Goal: Information Seeking & Learning: Learn about a topic

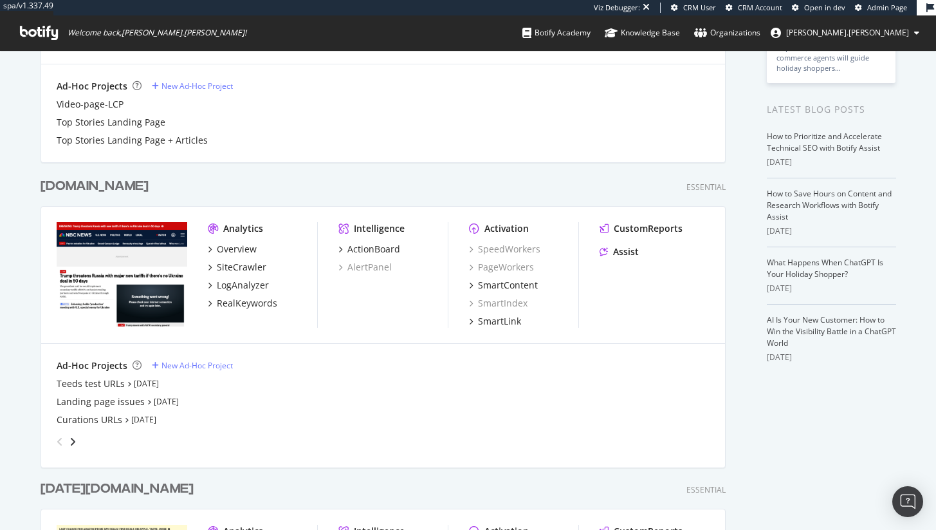
scroll to position [250, 0]
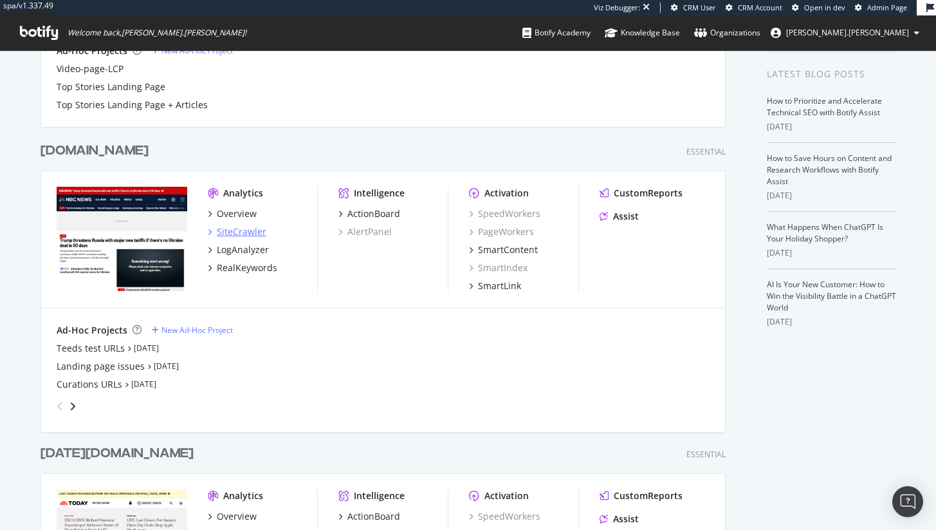
click at [252, 234] on div "SiteCrawler" at bounding box center [242, 231] width 50 height 13
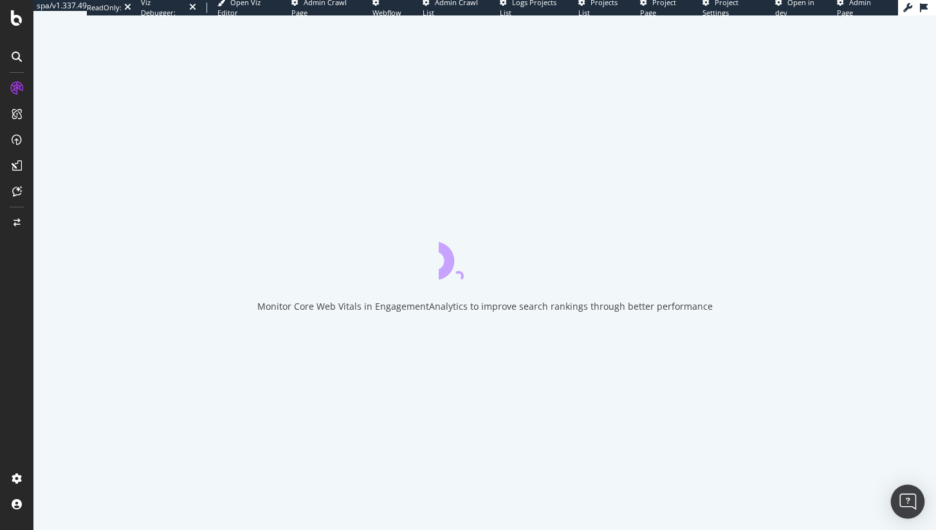
click at [918, 492] on div "Open Intercom Messenger" at bounding box center [908, 502] width 34 height 34
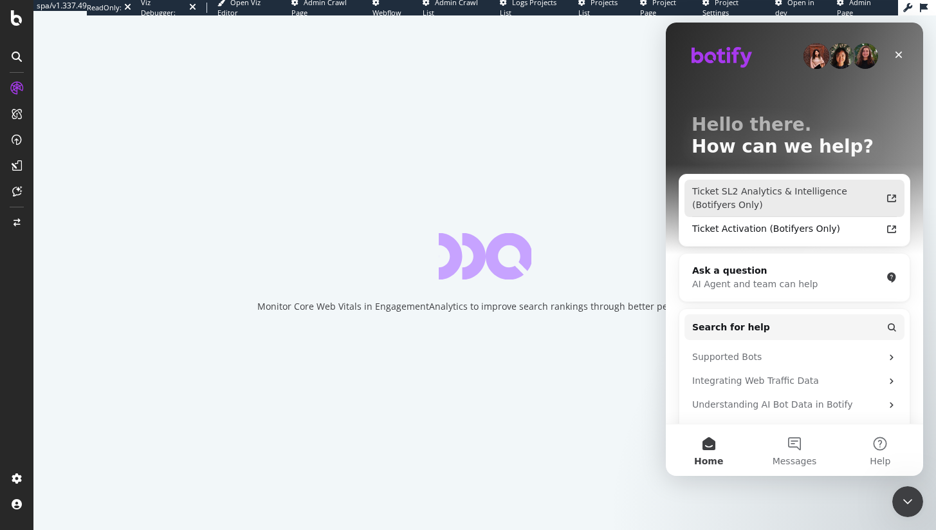
click at [795, 198] on div "Ticket SL2 Analytics & Intelligence (Botifyers Only)" at bounding box center [786, 198] width 189 height 27
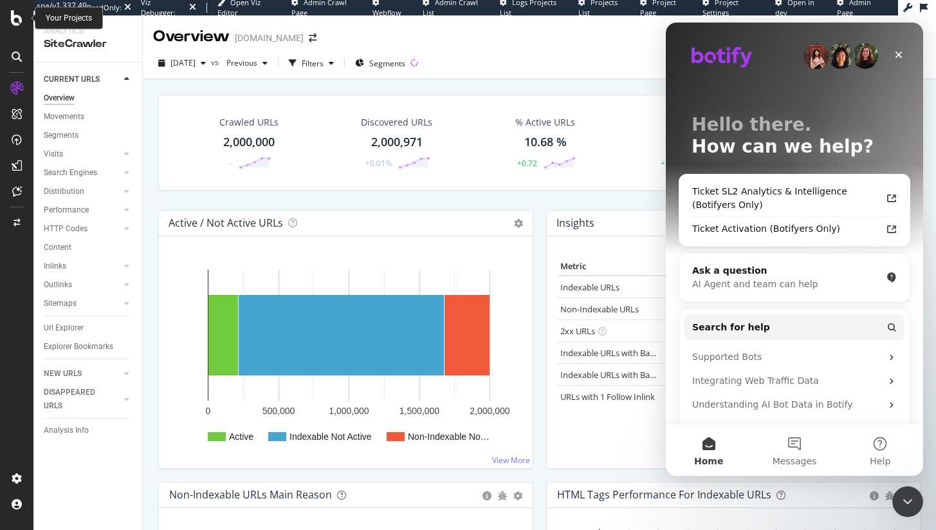
click at [23, 18] on div at bounding box center [16, 17] width 31 height 15
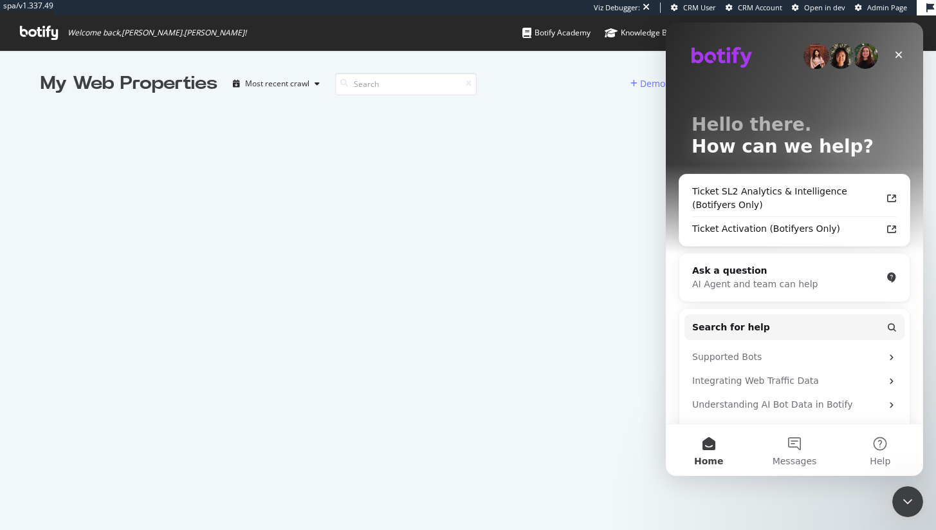
scroll to position [520, 917]
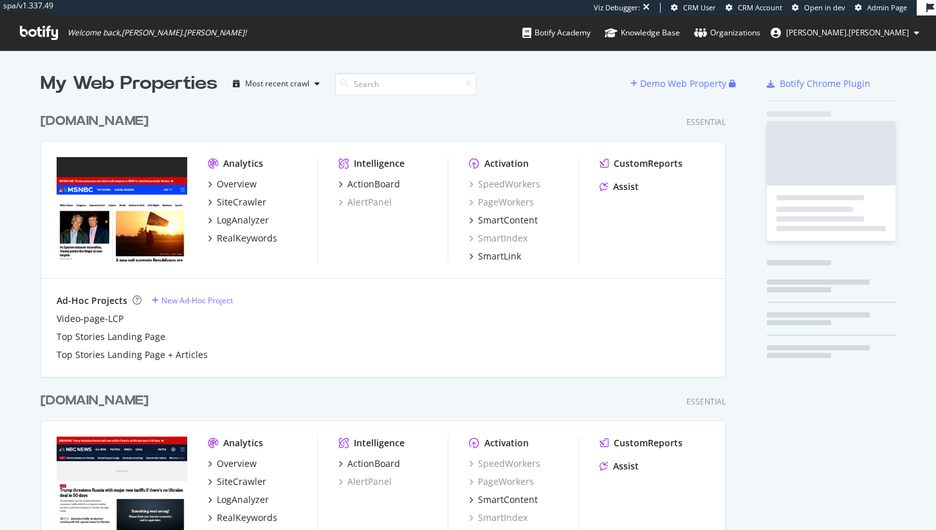
scroll to position [1154, 686]
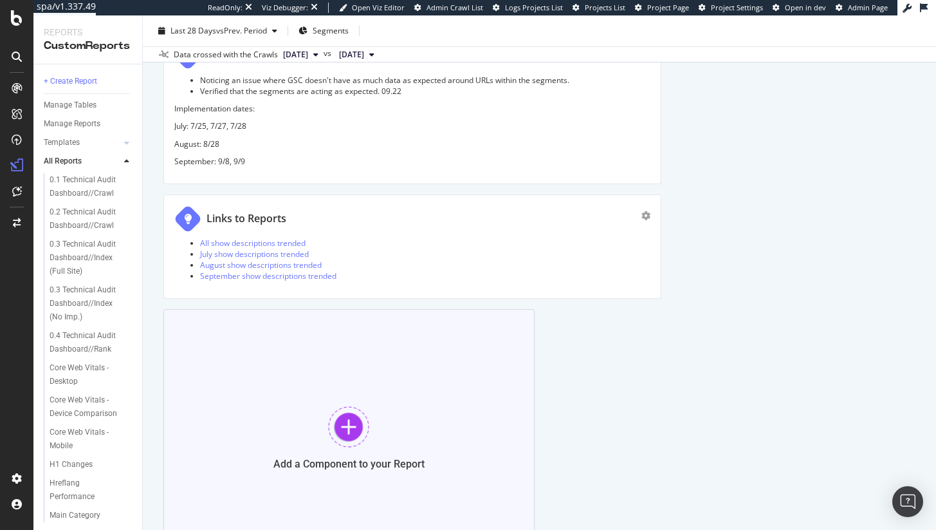
scroll to position [1714, 0]
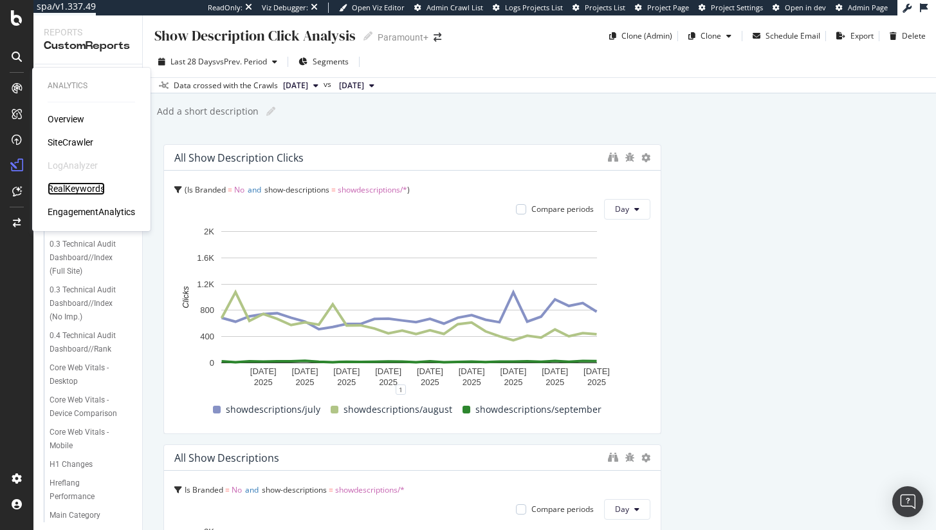
click at [59, 182] on div "RealKeywords" at bounding box center [76, 188] width 57 height 13
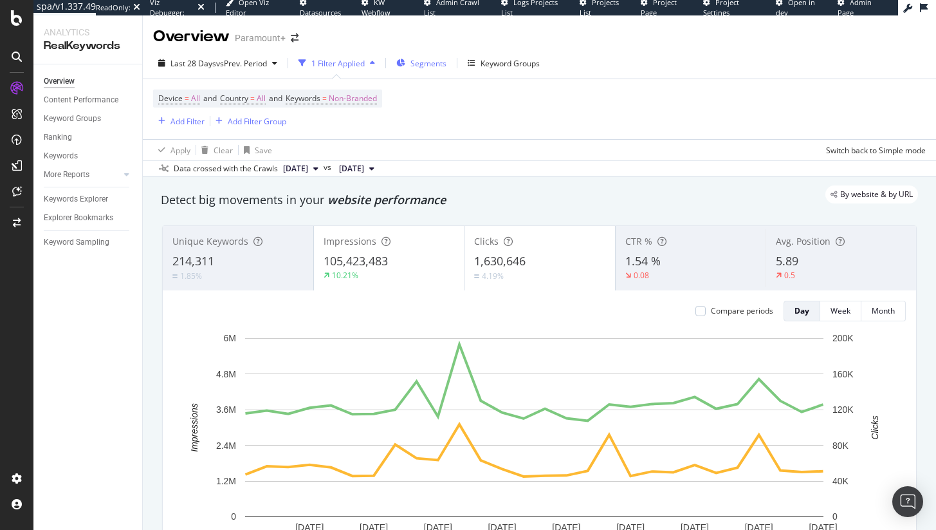
click at [421, 57] on div "Segments" at bounding box center [421, 62] width 50 height 19
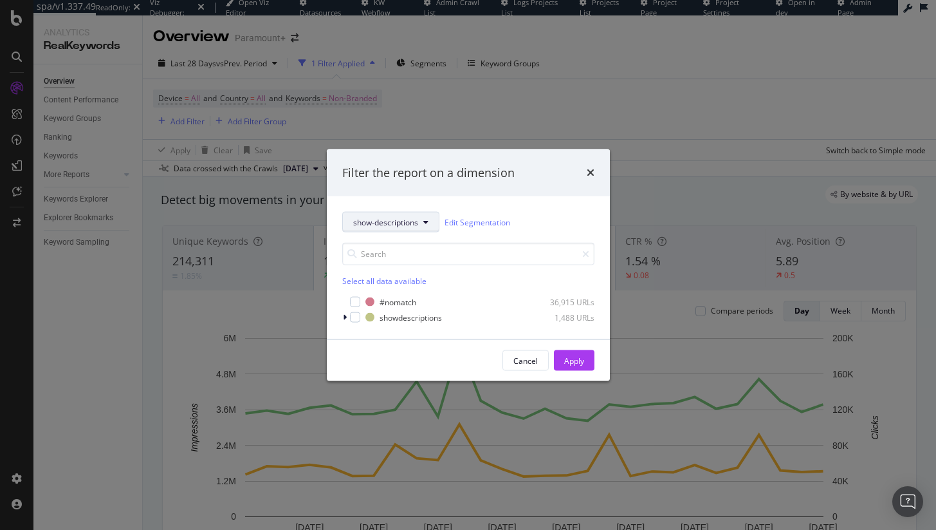
click at [397, 216] on span "show-descriptions" at bounding box center [385, 221] width 65 height 11
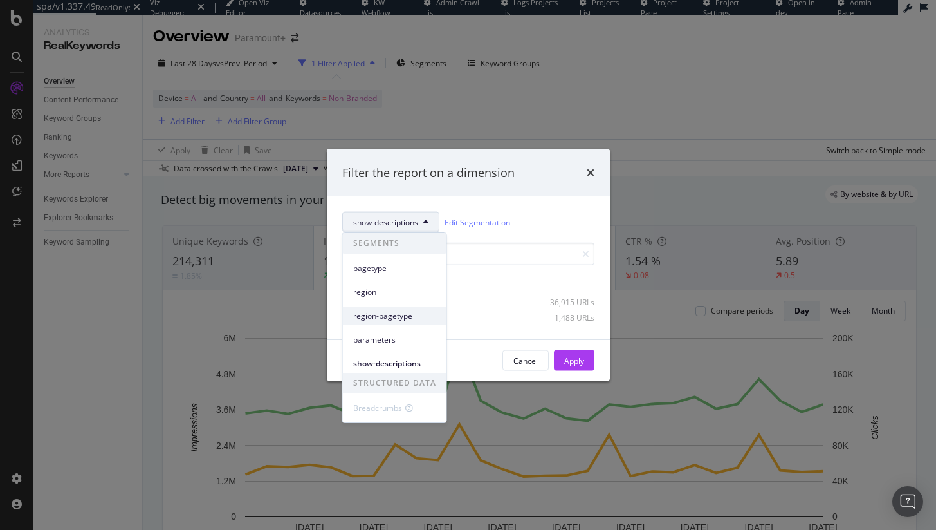
click at [410, 320] on span "region-pagetype" at bounding box center [394, 316] width 83 height 12
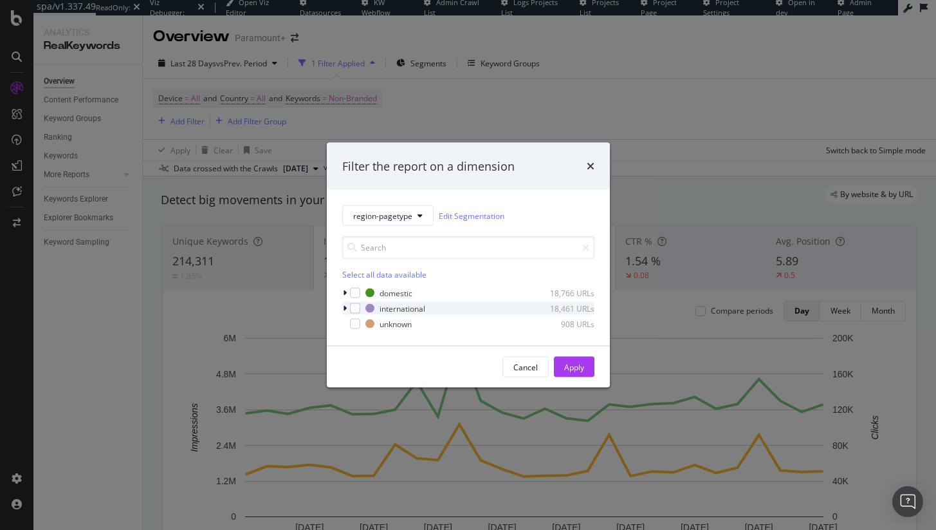
click at [346, 310] on div "modal" at bounding box center [346, 308] width 8 height 13
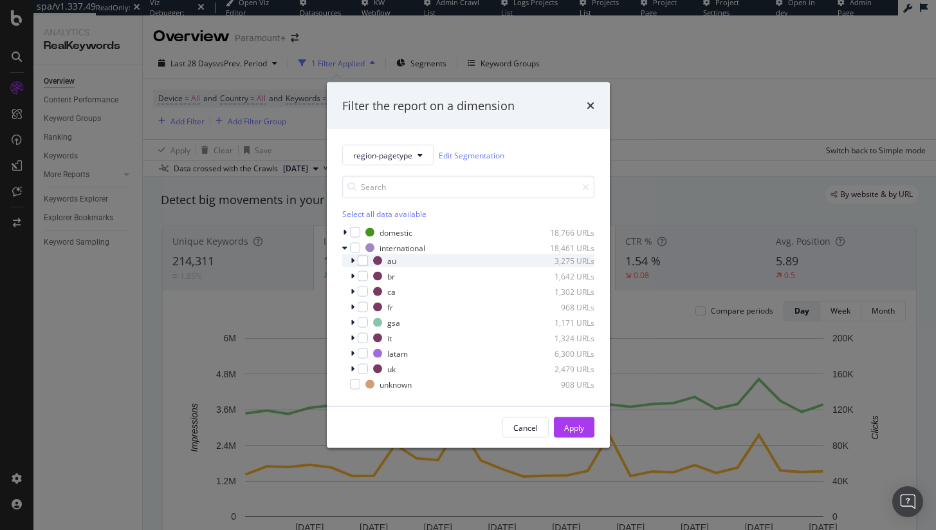
click at [351, 264] on icon "modal" at bounding box center [353, 261] width 4 height 8
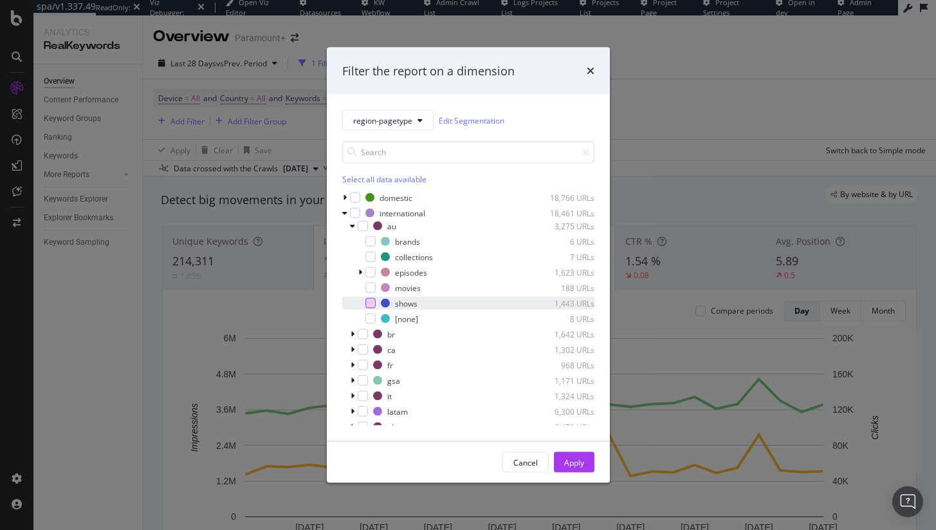
click at [374, 300] on div "modal" at bounding box center [371, 303] width 10 height 10
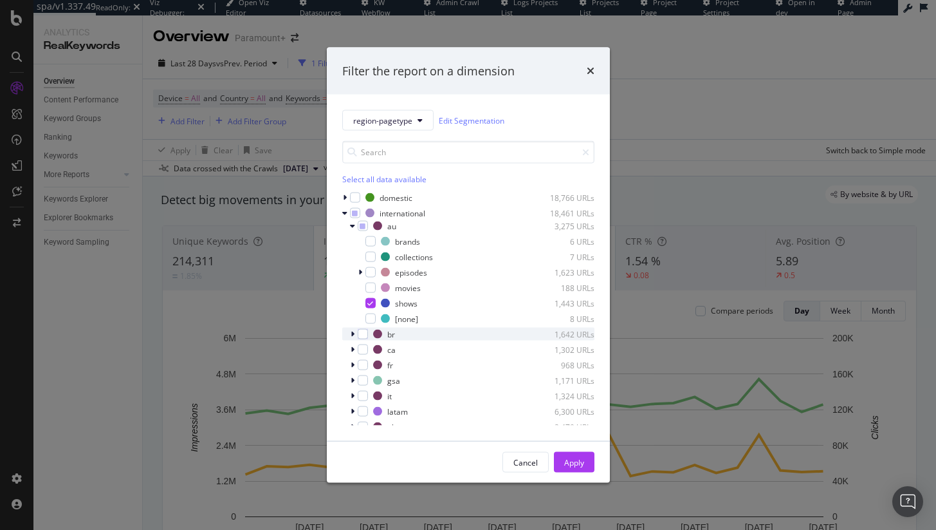
click at [347, 330] on div "br 1,642 URLs" at bounding box center [468, 334] width 252 height 13
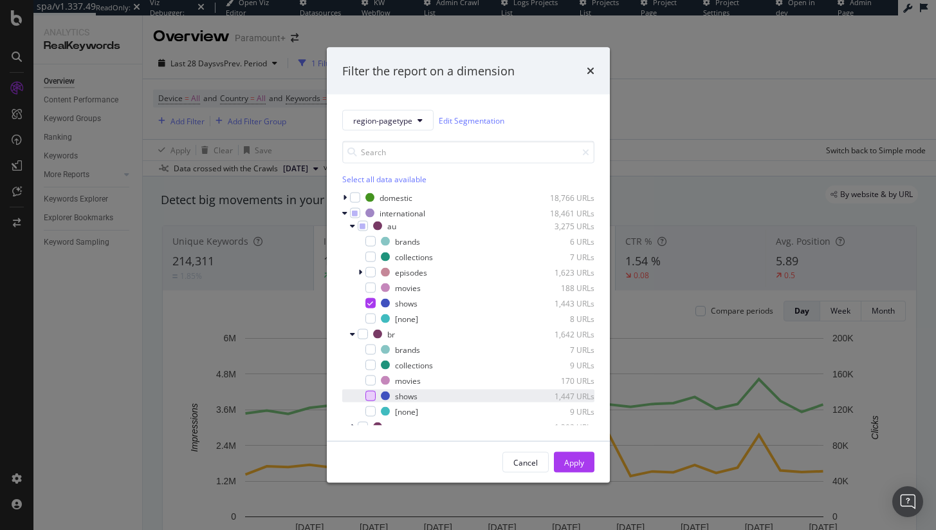
click at [372, 399] on div "modal" at bounding box center [371, 396] width 10 height 10
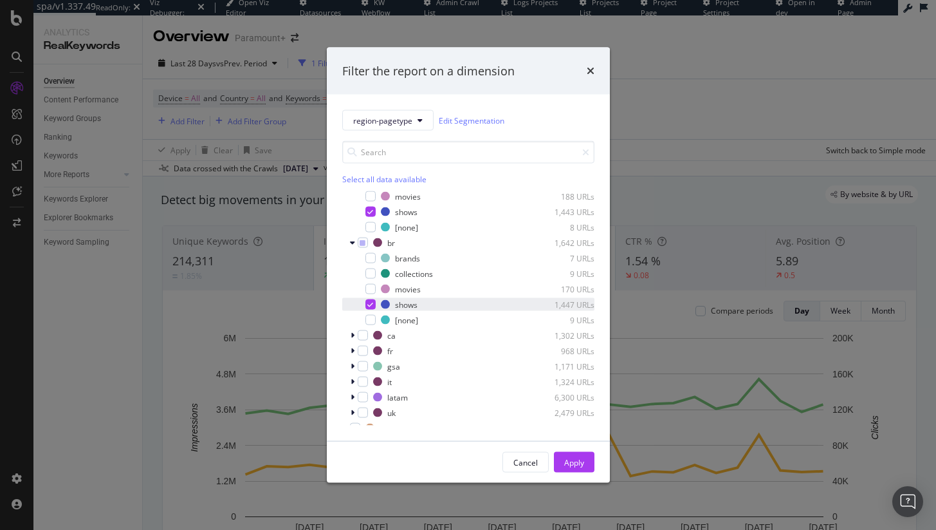
scroll to position [100, 0]
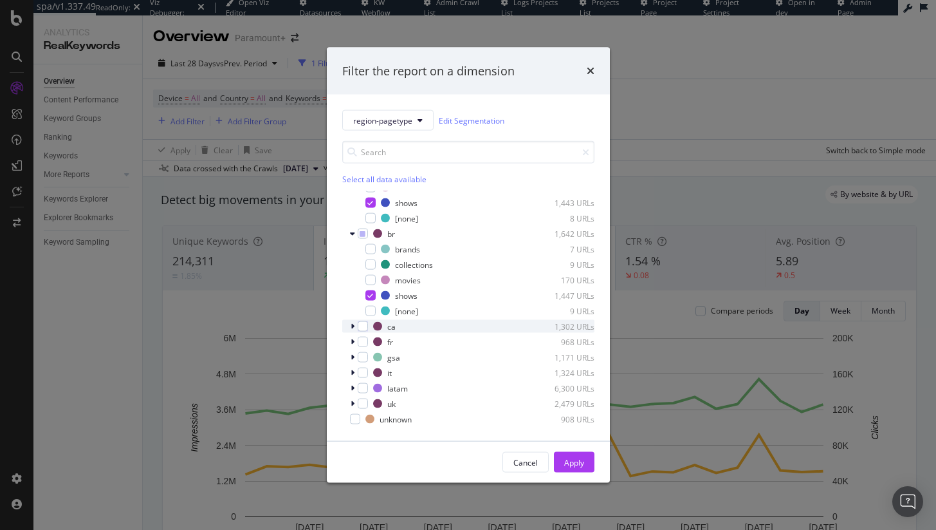
click at [352, 329] on icon "modal" at bounding box center [353, 326] width 4 height 8
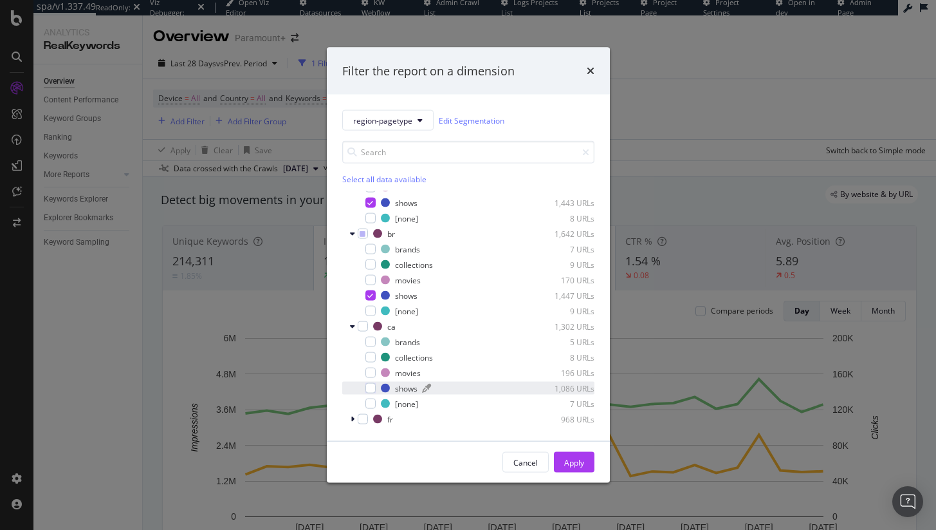
click at [395, 384] on div "shows" at bounding box center [406, 387] width 23 height 11
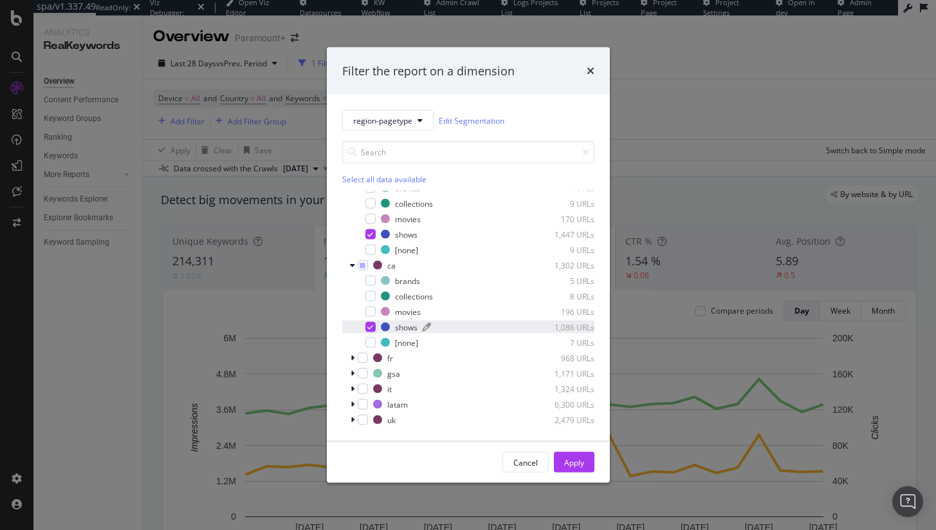
scroll to position [178, 0]
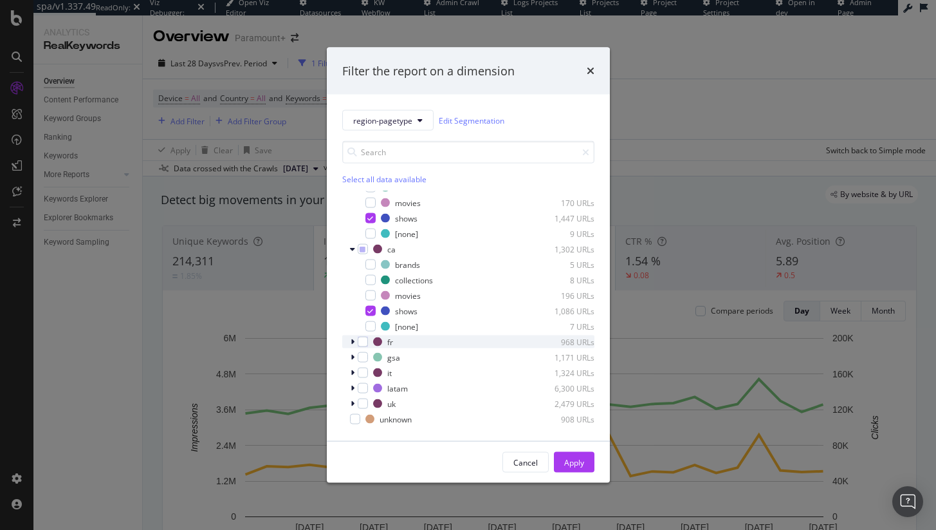
click at [351, 341] on icon "modal" at bounding box center [353, 342] width 4 height 8
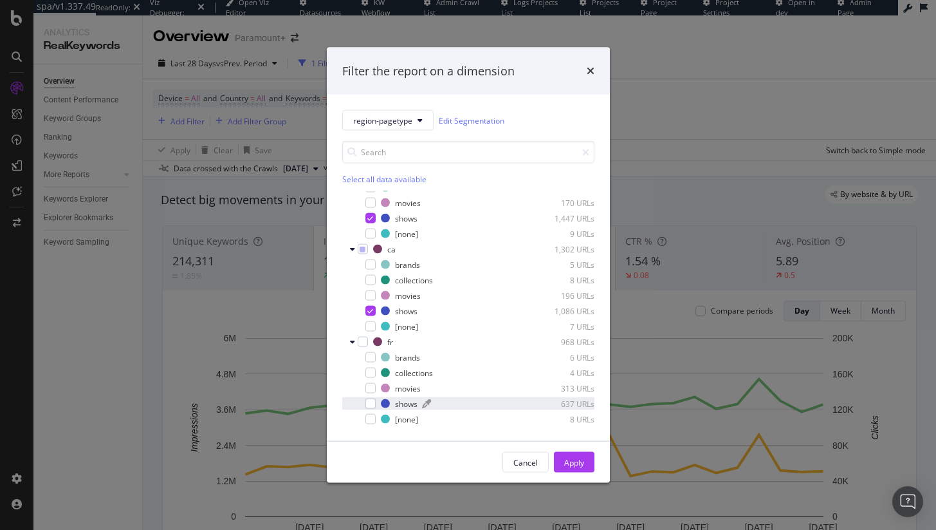
click at [398, 398] on div "shows" at bounding box center [406, 403] width 23 height 11
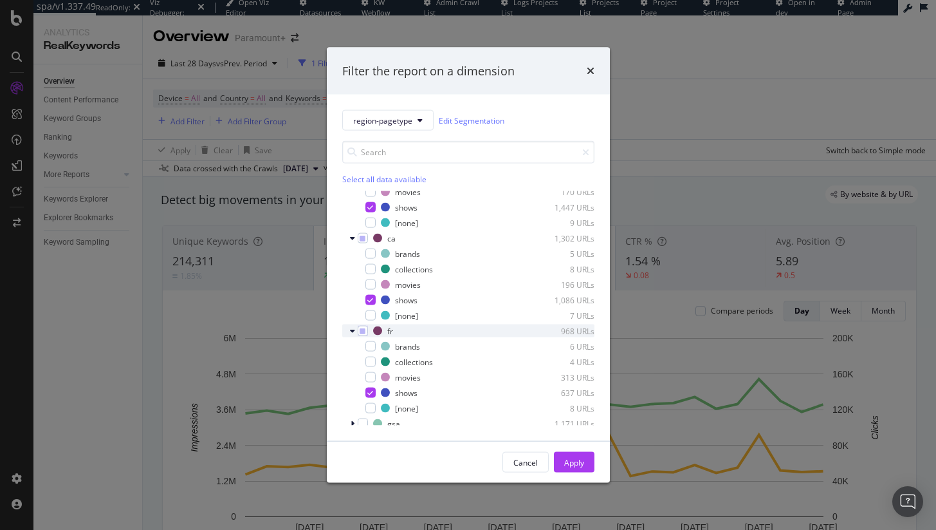
scroll to position [255, 0]
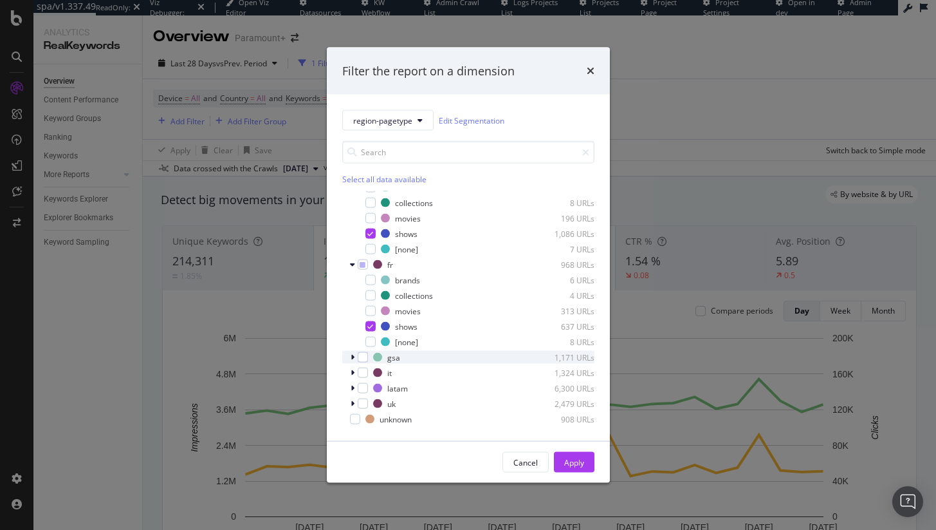
click at [351, 358] on icon "modal" at bounding box center [353, 357] width 4 height 8
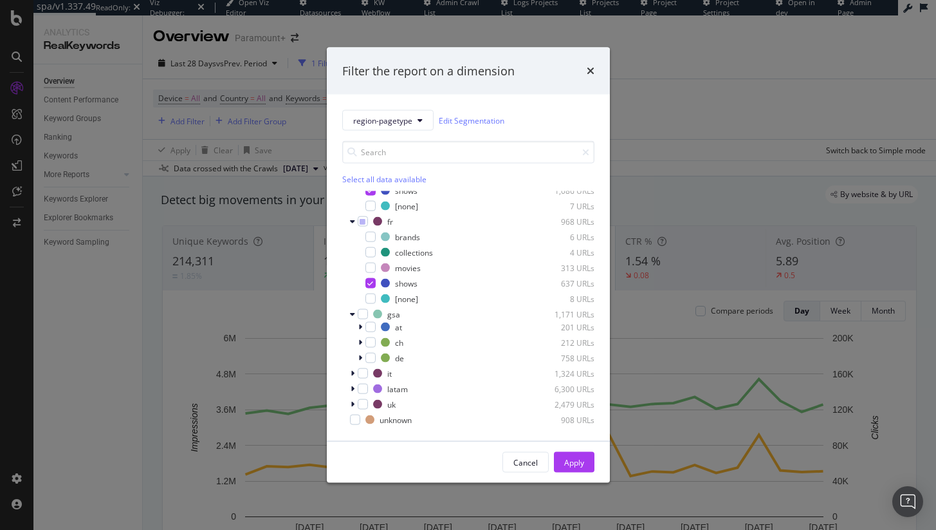
scroll to position [299, 0]
click at [358, 329] on icon "modal" at bounding box center [360, 326] width 4 height 8
click at [416, 384] on div "shows" at bounding box center [414, 387] width 23 height 11
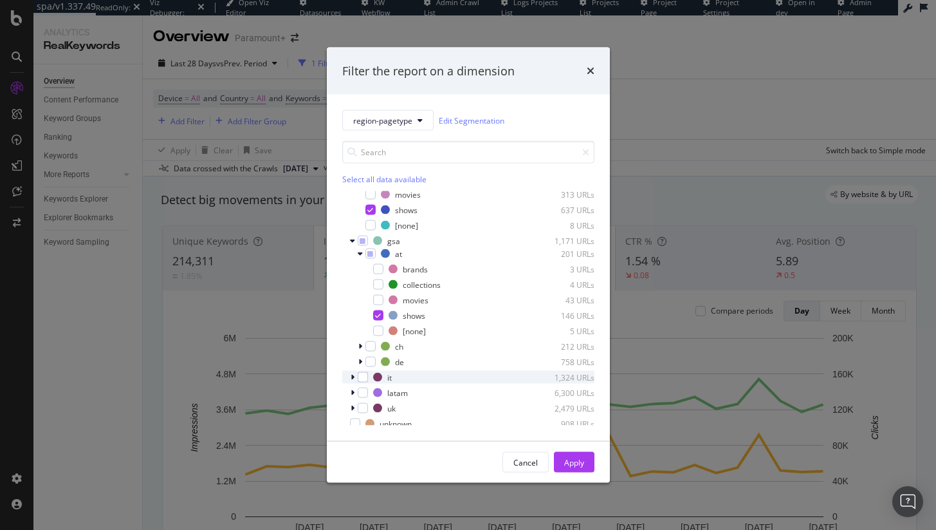
scroll to position [376, 0]
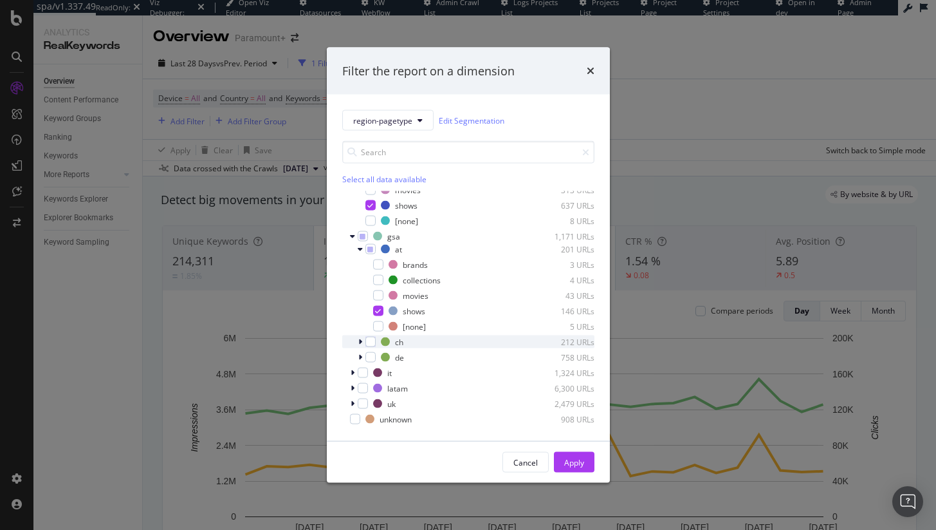
click at [364, 340] on div "modal" at bounding box center [362, 341] width 8 height 13
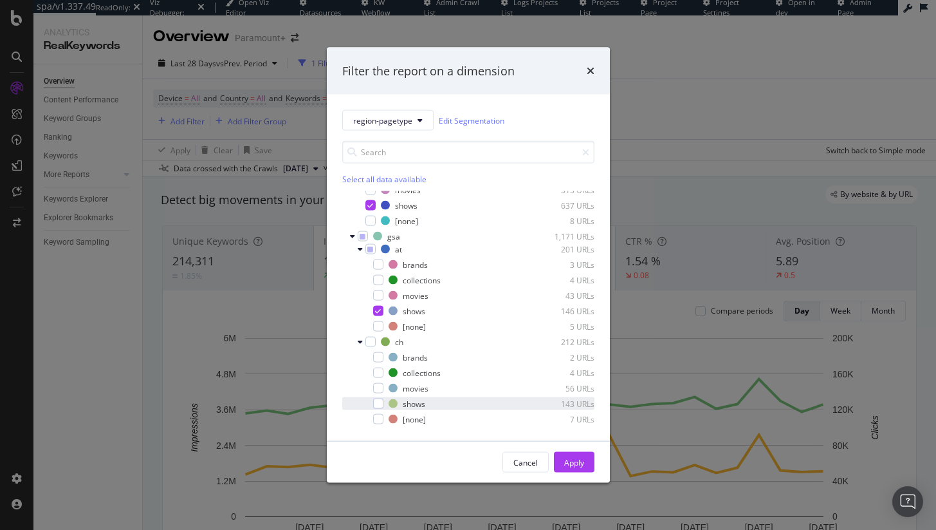
click at [405, 397] on div "shows 143 URLs" at bounding box center [468, 403] width 252 height 13
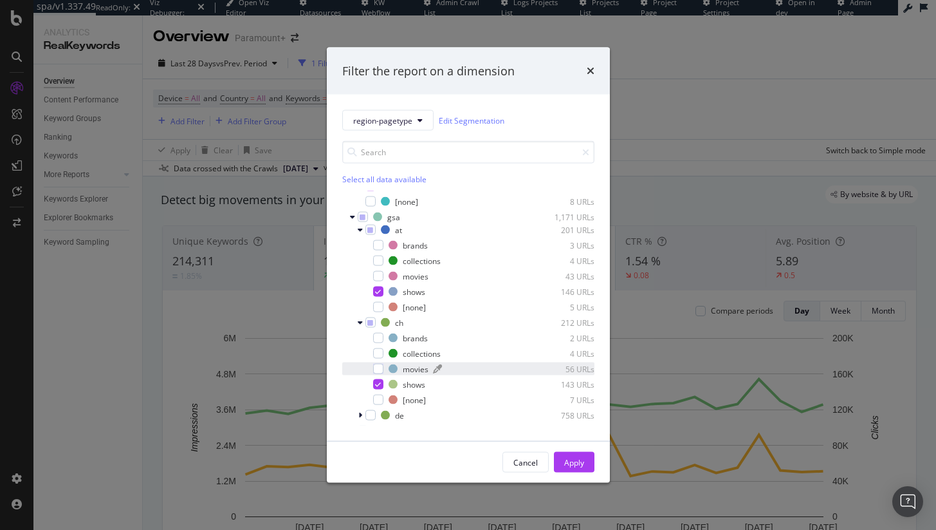
scroll to position [453, 0]
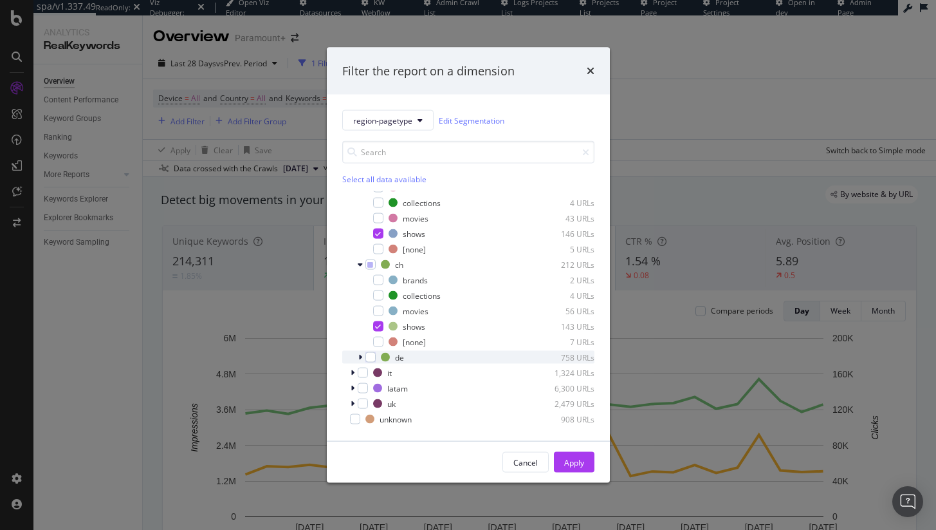
click at [362, 355] on div "modal" at bounding box center [362, 357] width 8 height 13
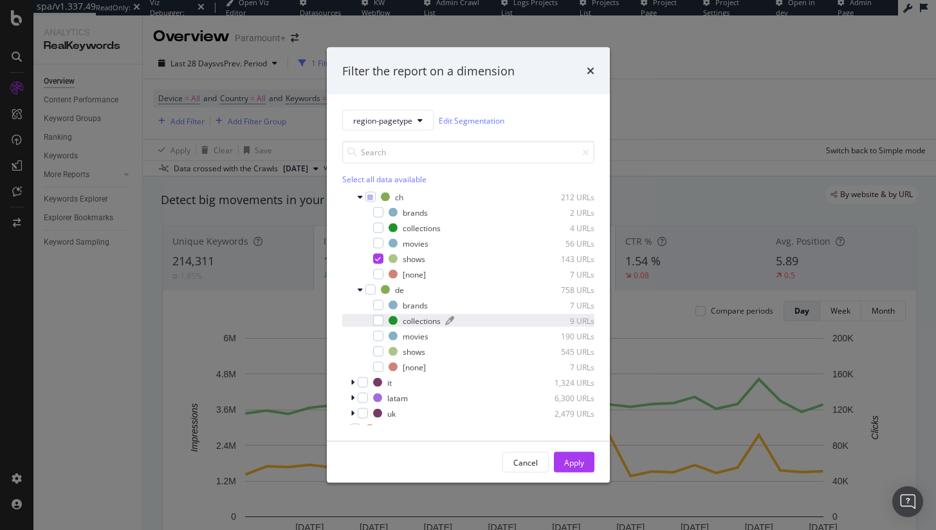
scroll to position [530, 0]
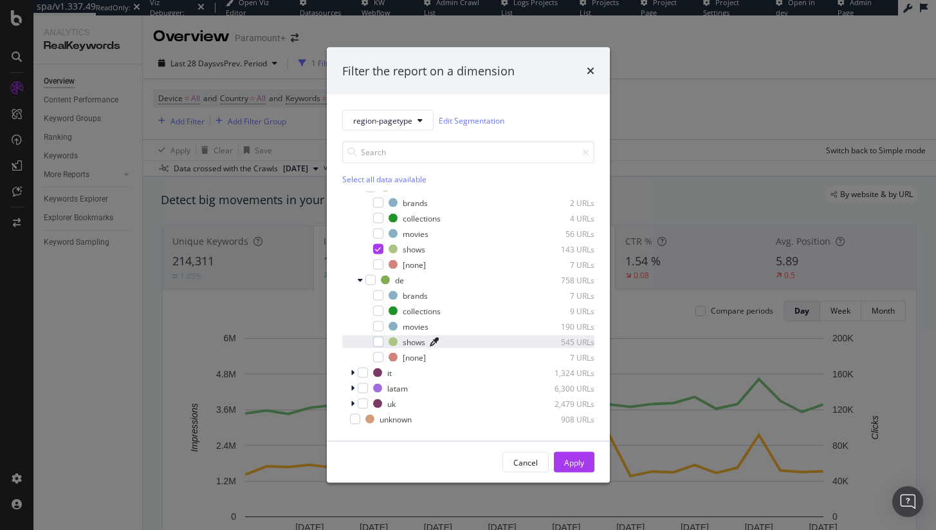
click at [434, 342] on icon "modal" at bounding box center [434, 341] width 9 height 9
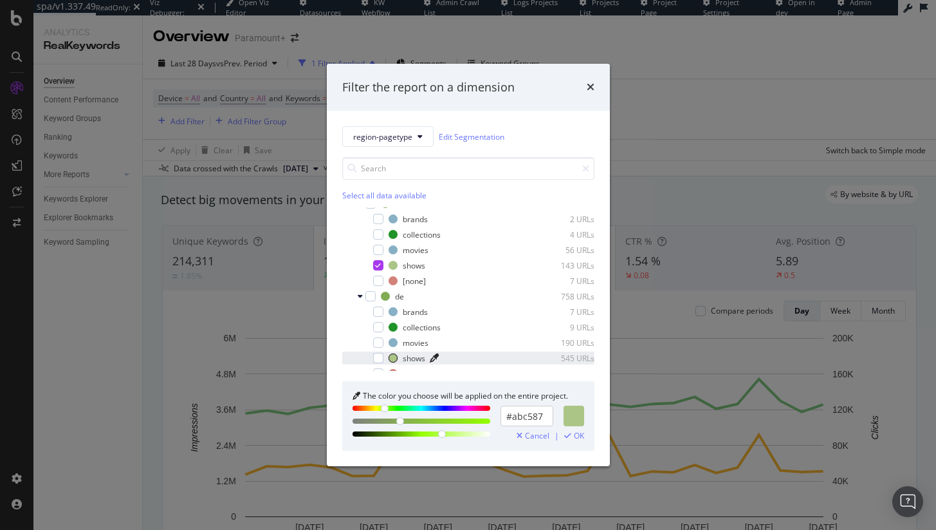
click at [383, 358] on div "shows 545 URLs" at bounding box center [468, 357] width 252 height 13
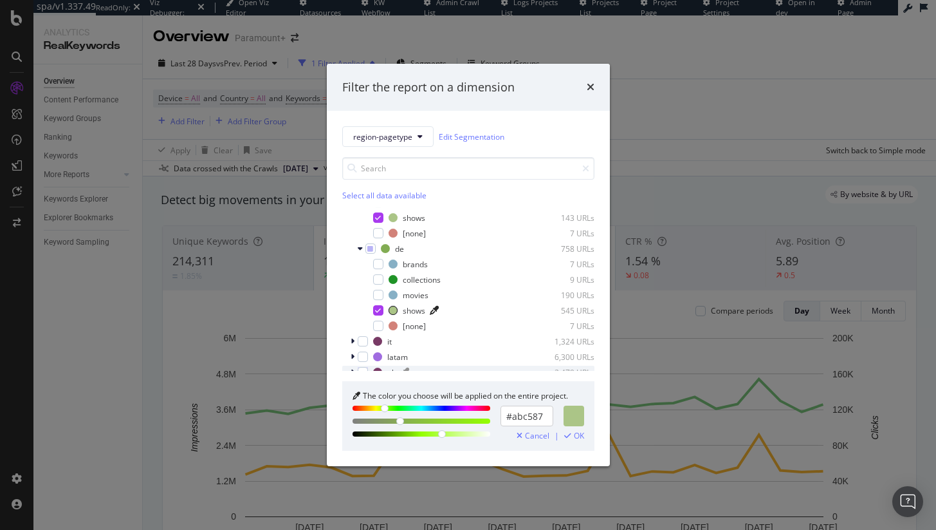
scroll to position [601, 0]
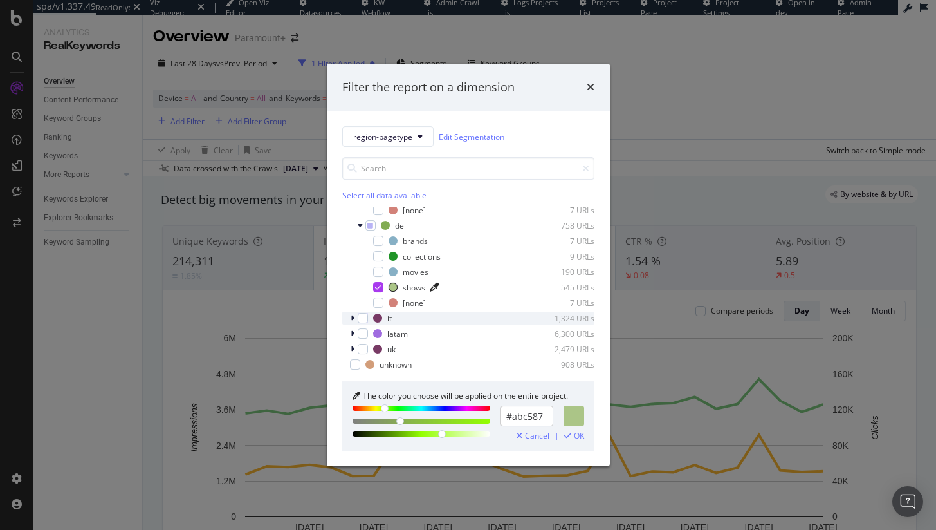
click at [351, 316] on icon "modal" at bounding box center [353, 318] width 4 height 8
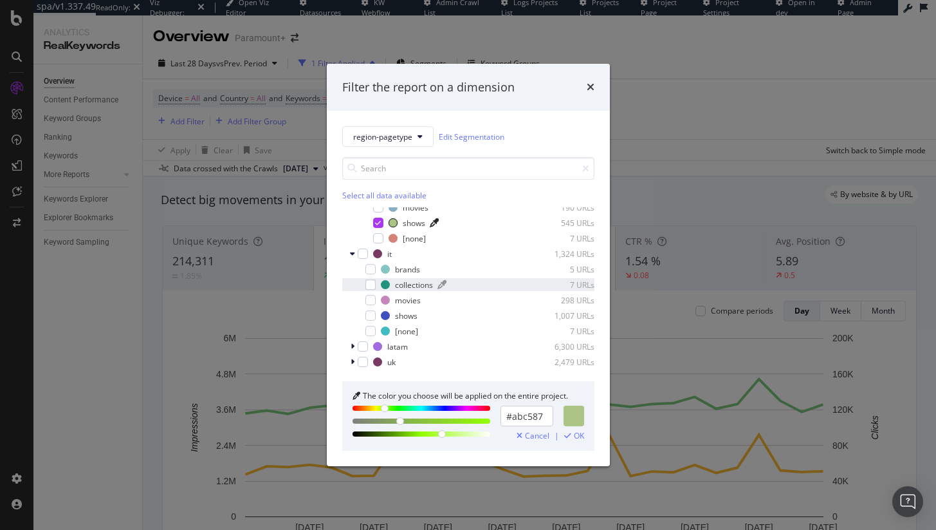
scroll to position [678, 0]
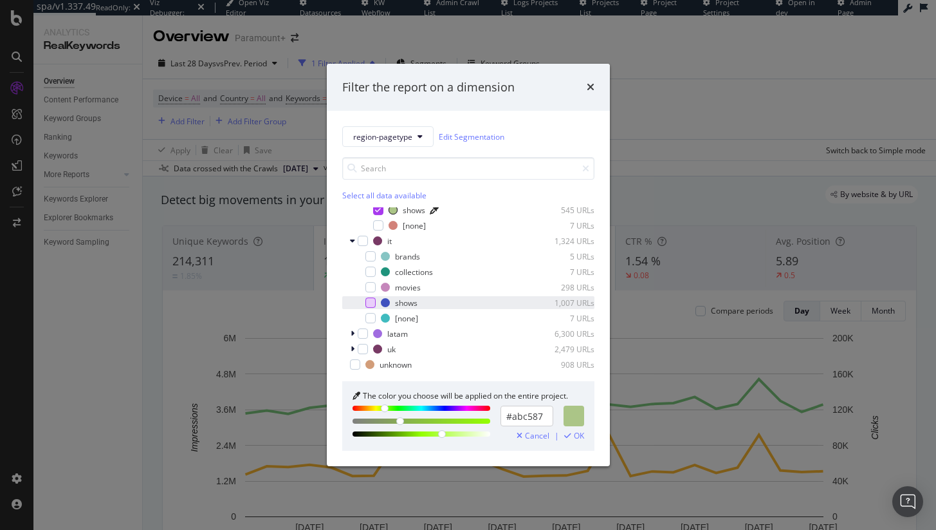
click at [373, 304] on div "modal" at bounding box center [371, 302] width 10 height 10
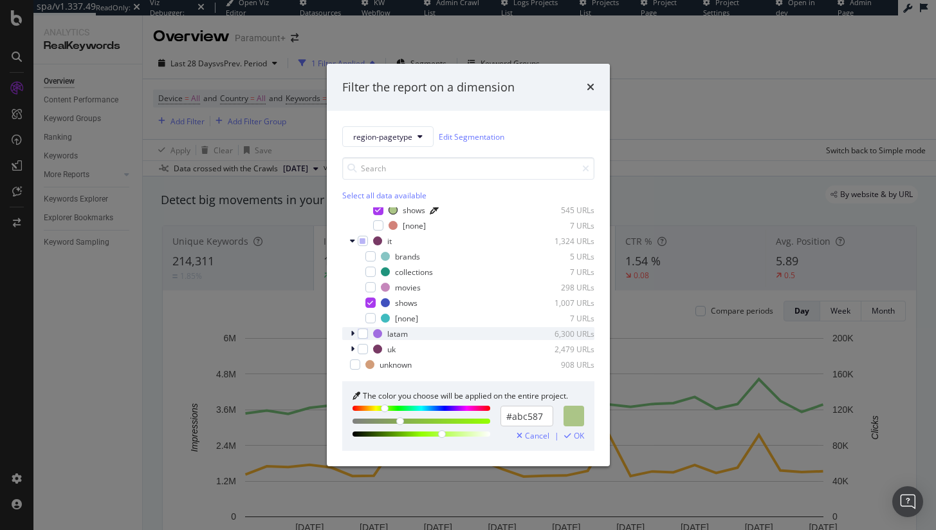
click at [349, 330] on div "latam 6,300 URLs" at bounding box center [468, 333] width 252 height 13
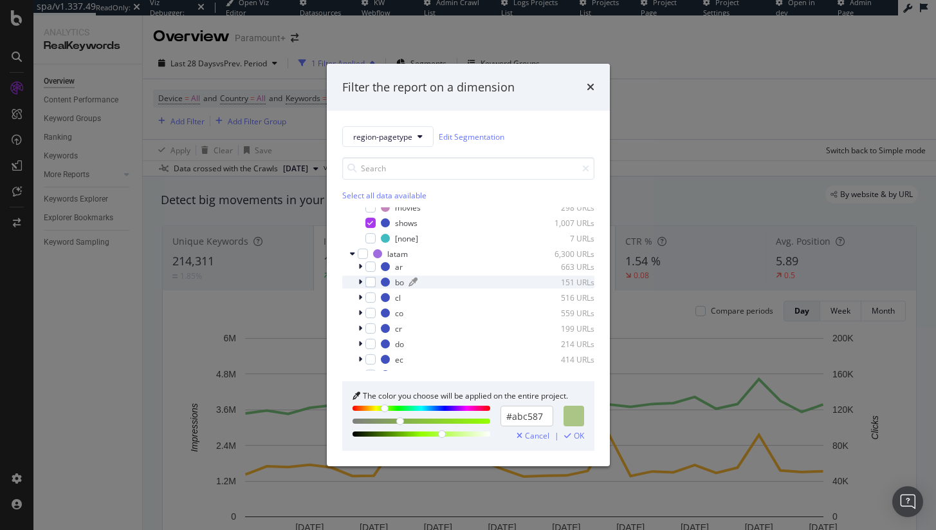
scroll to position [804, 0]
click at [361, 223] on icon "modal" at bounding box center [360, 220] width 4 height 8
click at [382, 282] on div "modal" at bounding box center [378, 282] width 10 height 10
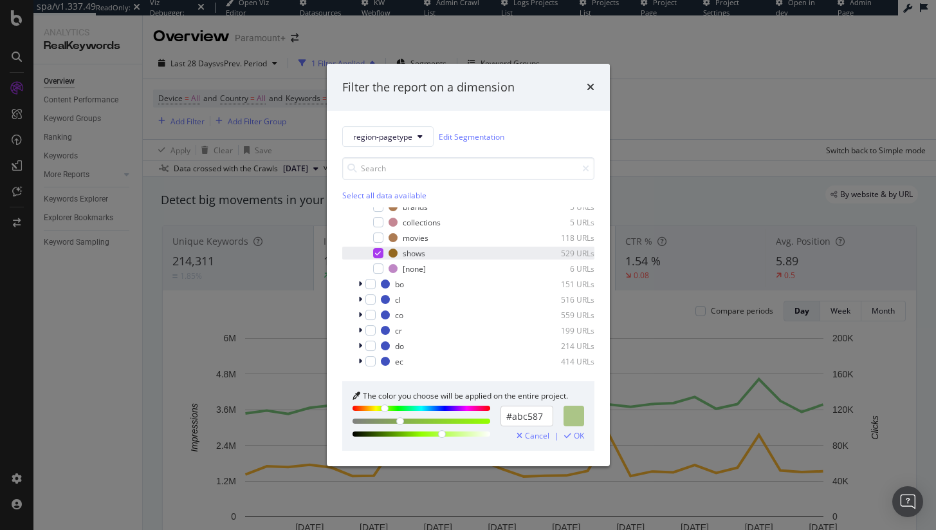
scroll to position [835, 0]
click at [355, 280] on div "bo 151 URLs" at bounding box center [468, 282] width 252 height 13
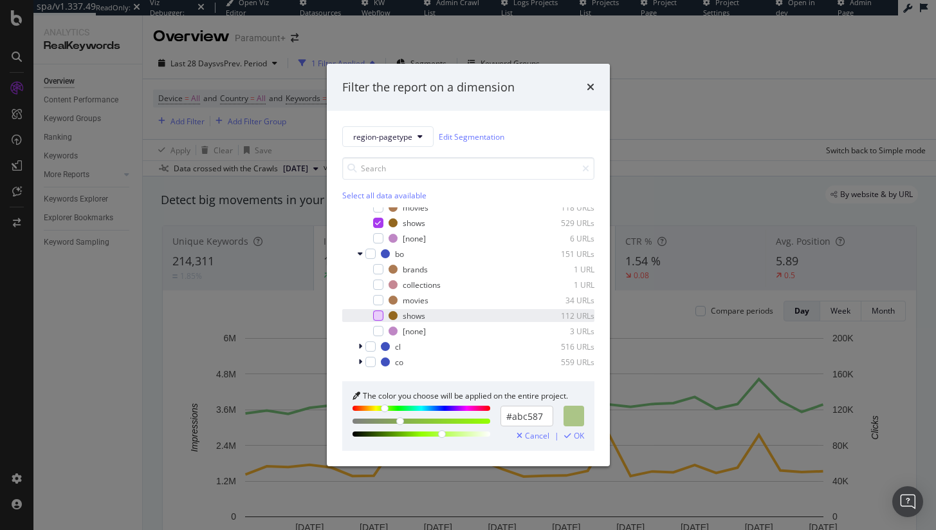
scroll to position [865, 0]
click at [380, 313] on div "modal" at bounding box center [378, 314] width 10 height 10
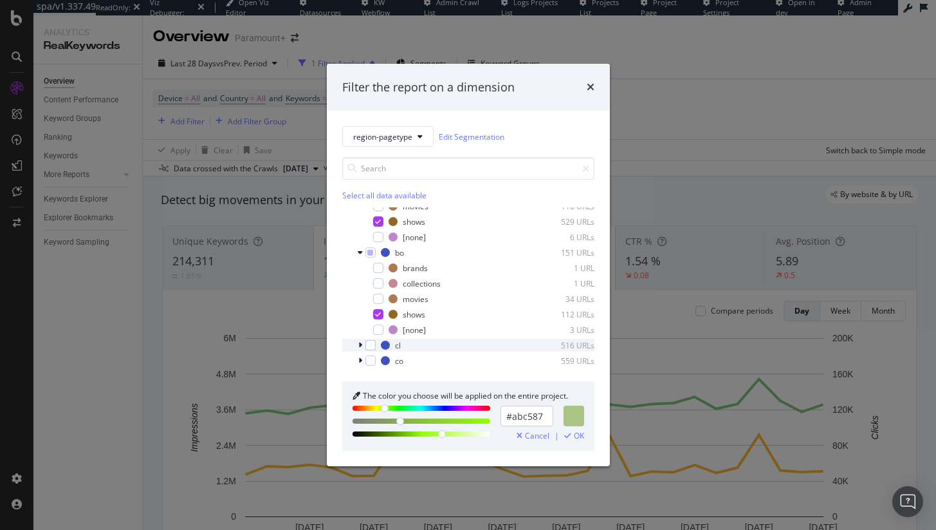
click at [360, 341] on icon "modal" at bounding box center [360, 345] width 4 height 8
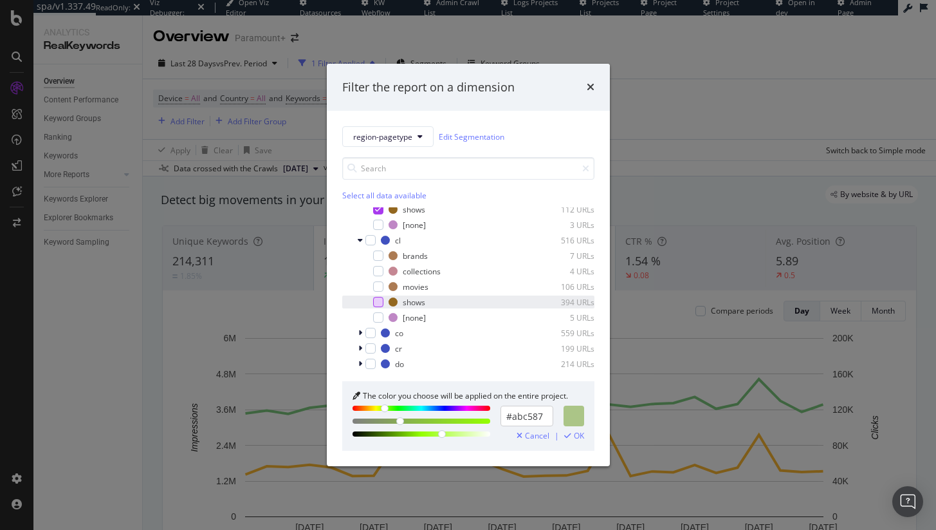
click at [378, 302] on div "modal" at bounding box center [378, 302] width 10 height 10
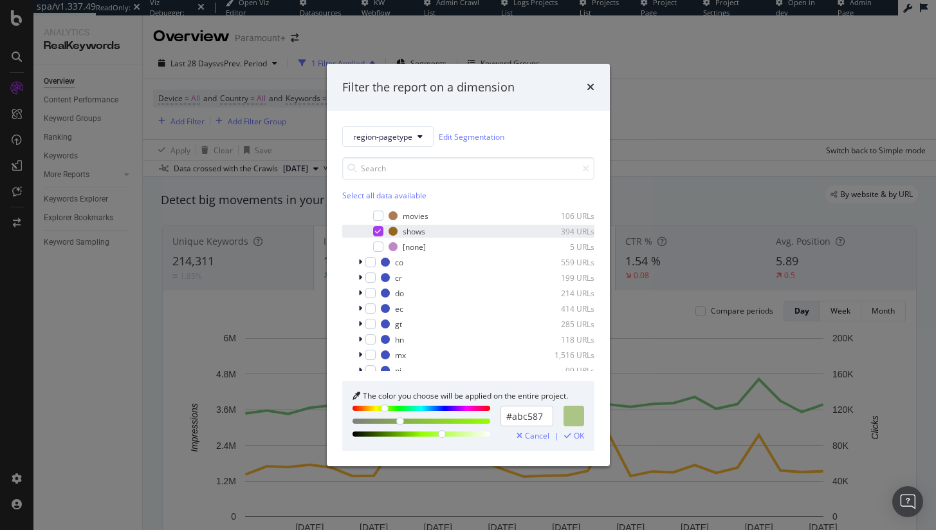
scroll to position [1057, 0]
click at [361, 245] on icon "modal" at bounding box center [360, 245] width 4 height 8
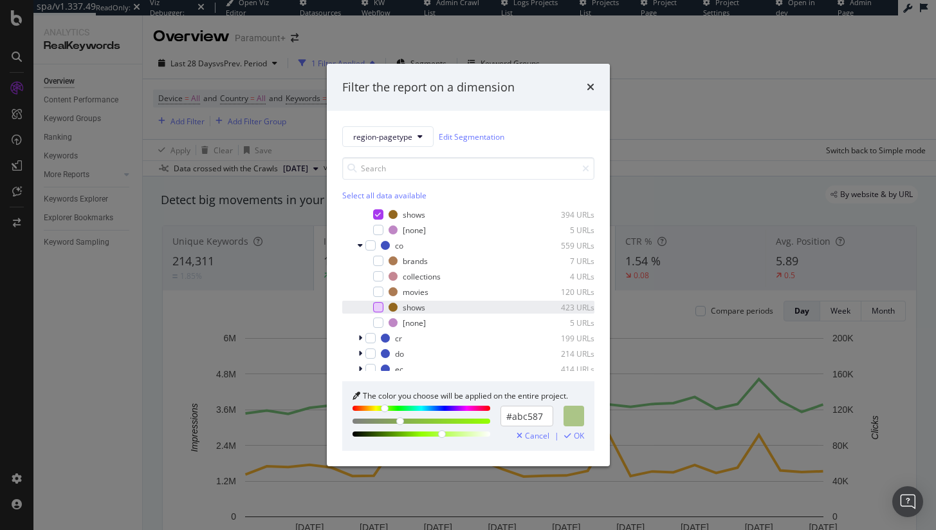
click at [380, 305] on div "modal" at bounding box center [378, 307] width 10 height 10
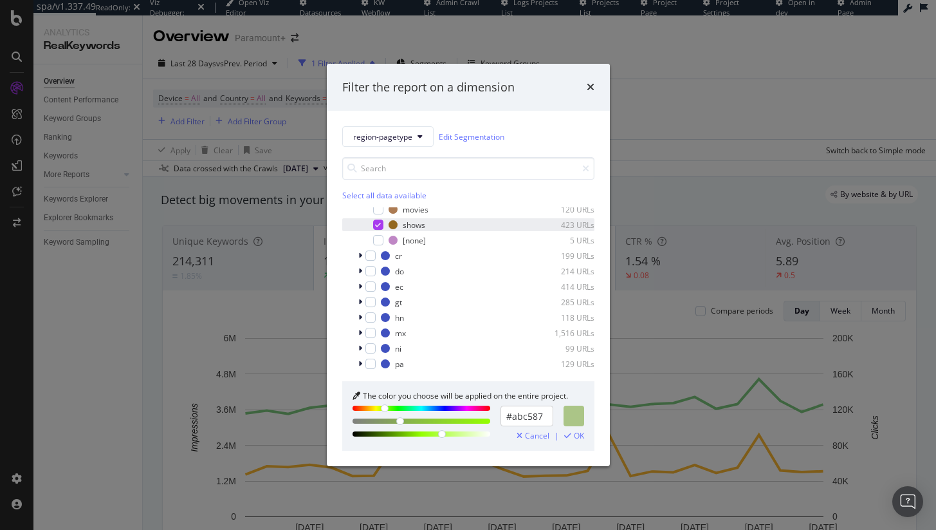
scroll to position [1157, 0]
click at [363, 242] on div "modal" at bounding box center [362, 238] width 8 height 13
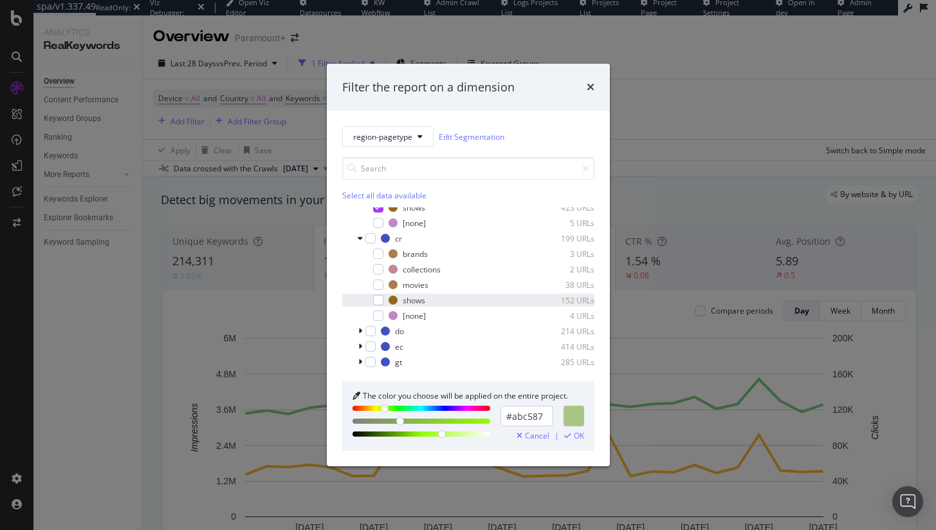
click at [384, 298] on div "shows 152 URLs" at bounding box center [468, 299] width 252 height 13
click at [359, 332] on icon "modal" at bounding box center [360, 331] width 4 height 8
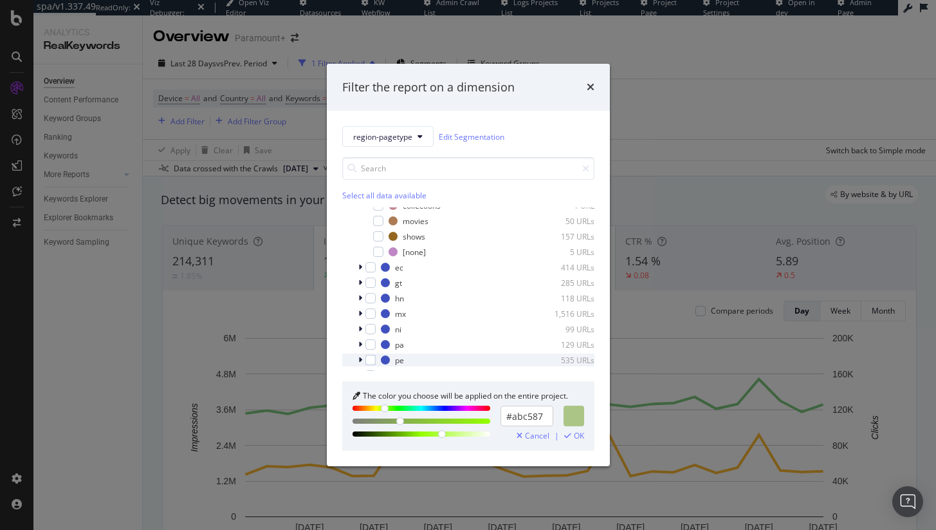
scroll to position [1301, 0]
click at [381, 242] on div "shows 157 URLs" at bounding box center [468, 248] width 252 height 13
click at [358, 279] on icon "modal" at bounding box center [360, 279] width 4 height 8
click at [378, 230] on div "modal" at bounding box center [378, 230] width 10 height 10
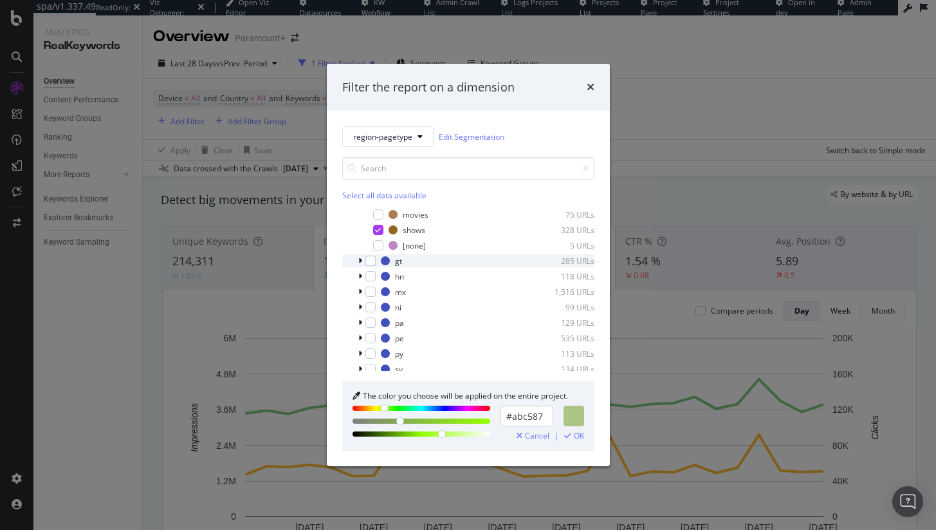
click at [363, 263] on div "modal" at bounding box center [362, 260] width 8 height 13
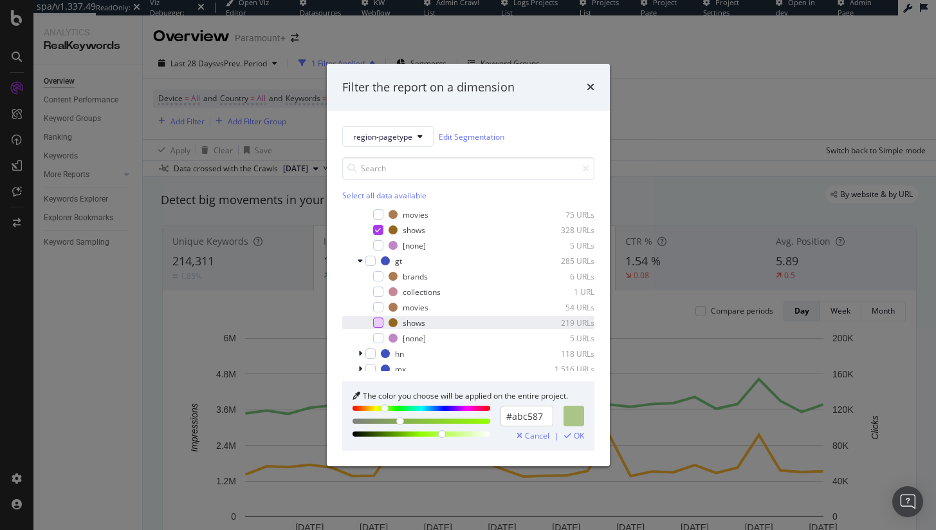
click at [380, 317] on div "modal" at bounding box center [378, 322] width 10 height 10
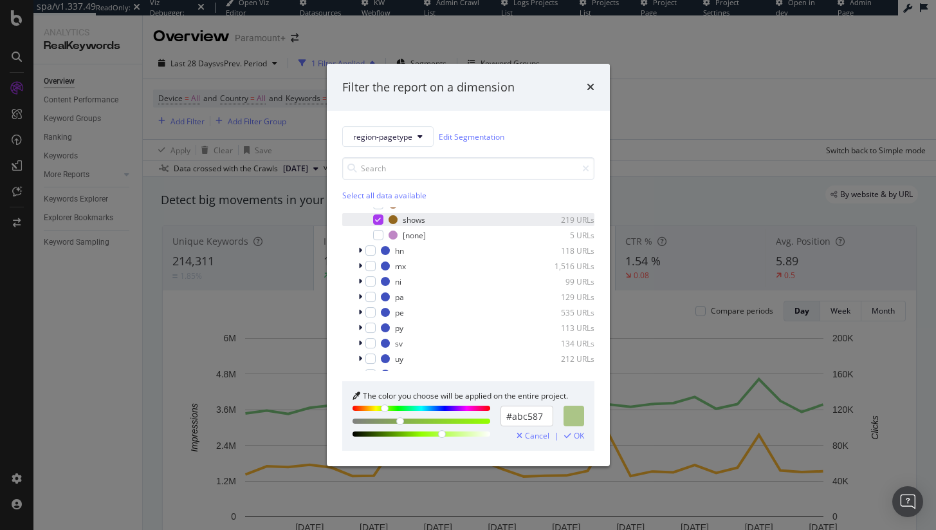
scroll to position [1528, 0]
click at [358, 239] on icon "modal" at bounding box center [360, 238] width 4 height 8
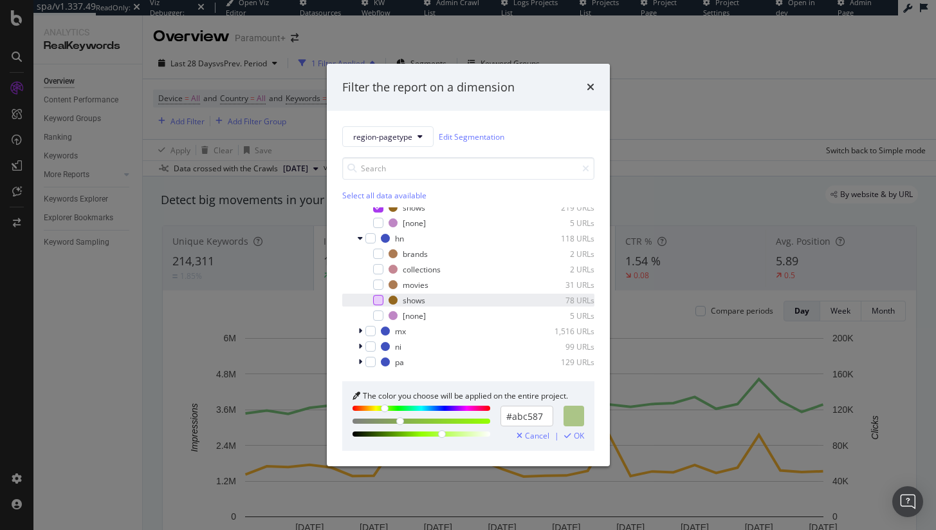
click at [377, 299] on div "modal" at bounding box center [378, 300] width 10 height 10
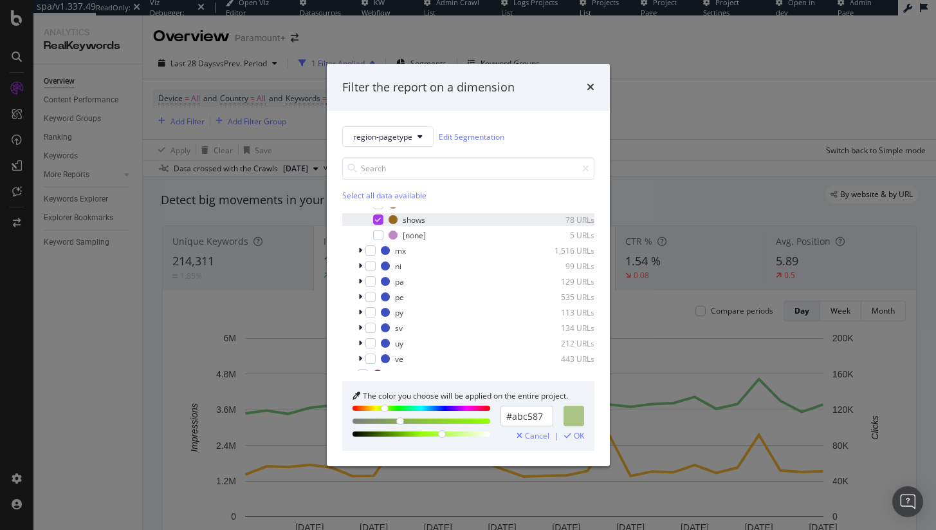
scroll to position [1623, 0]
click at [360, 234] on icon "modal" at bounding box center [360, 236] width 4 height 8
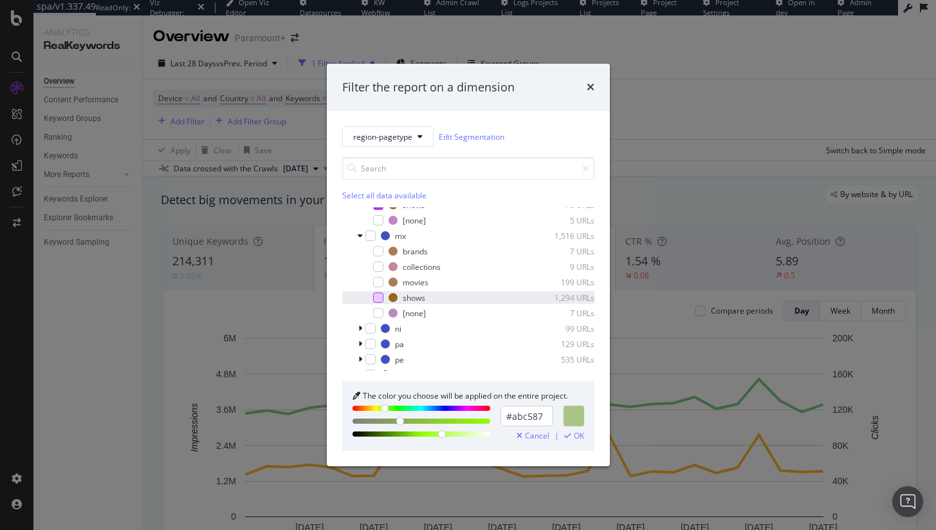
click at [378, 292] on div "modal" at bounding box center [378, 297] width 10 height 10
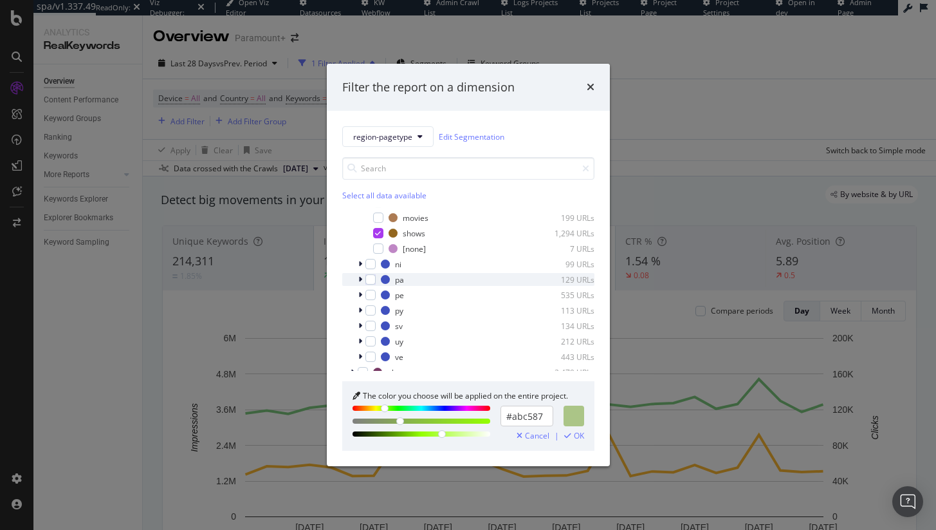
scroll to position [1710, 0]
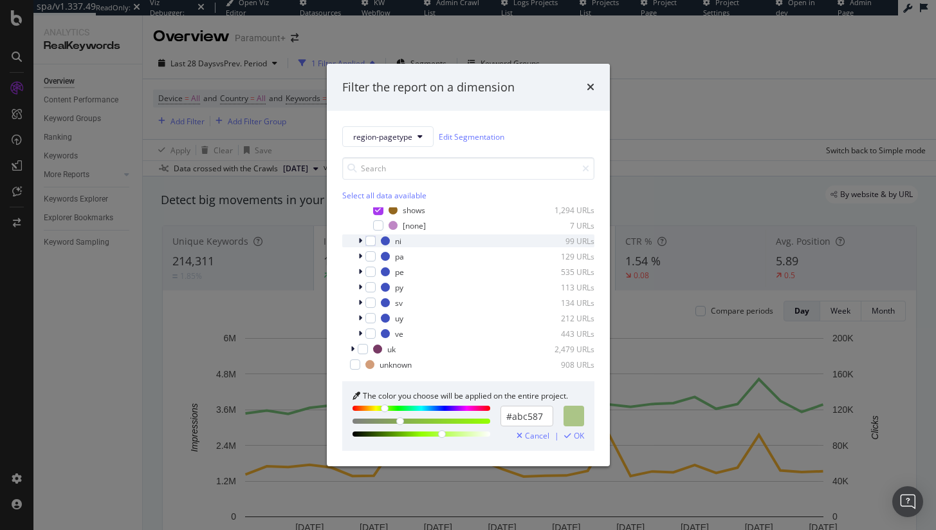
click at [364, 241] on div "modal" at bounding box center [362, 240] width 8 height 13
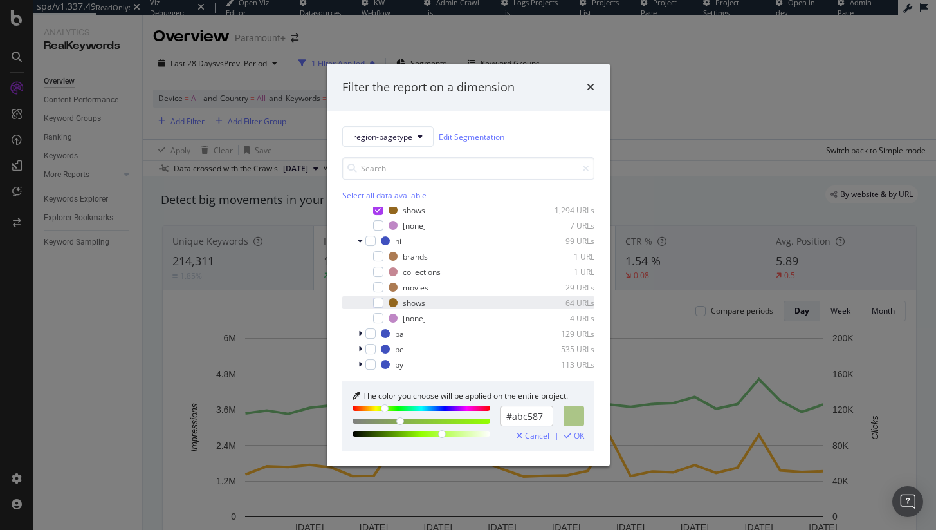
click at [386, 302] on div "shows 64 URLs" at bounding box center [468, 302] width 252 height 13
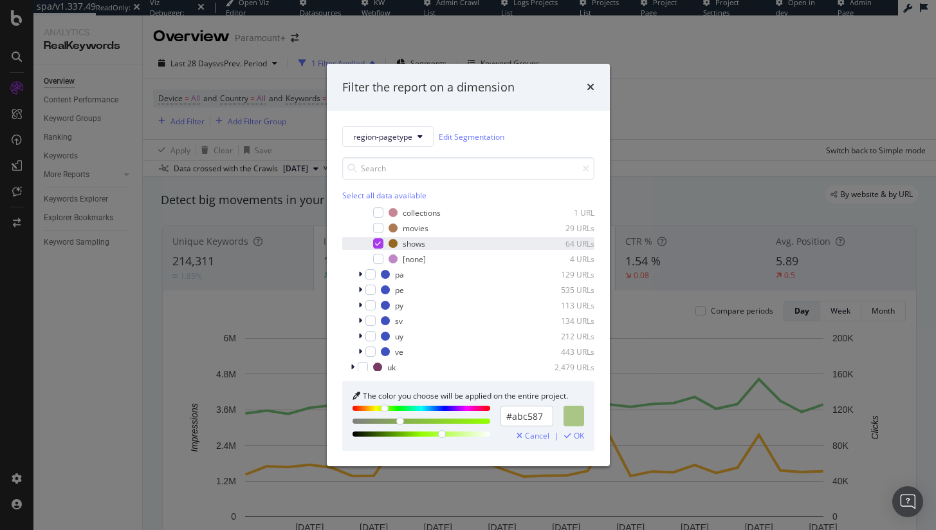
scroll to position [1788, 0]
click at [362, 259] on div "modal" at bounding box center [362, 256] width 8 height 13
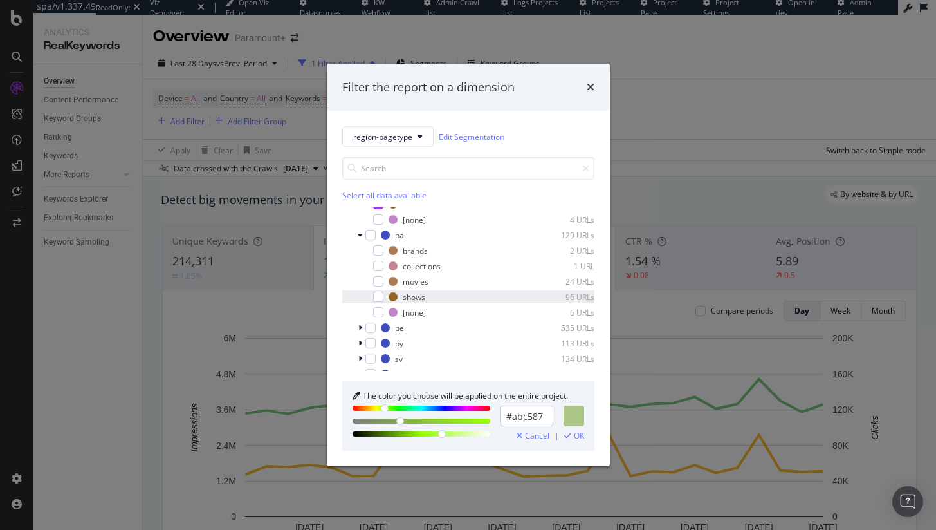
click at [382, 291] on div "shows 96 URLs" at bounding box center [468, 296] width 252 height 13
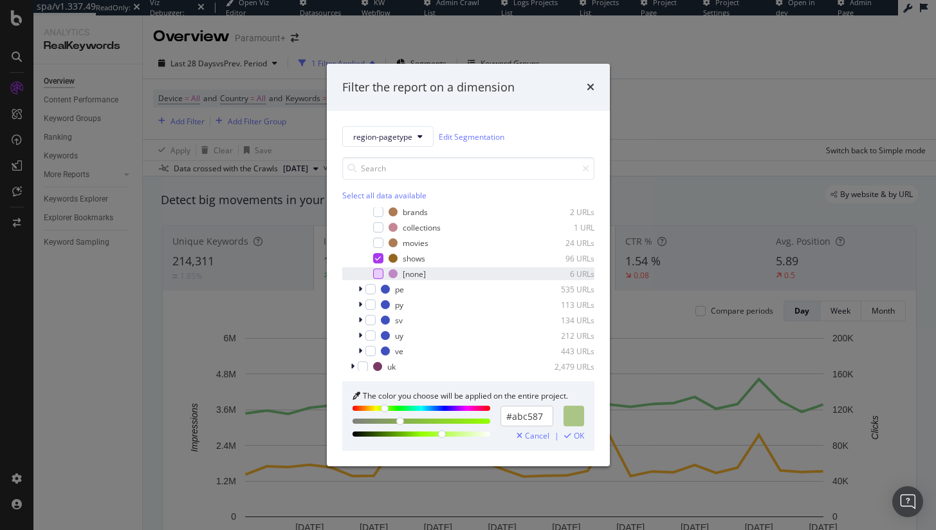
scroll to position [1865, 0]
click at [362, 274] on div "modal" at bounding box center [362, 271] width 8 height 13
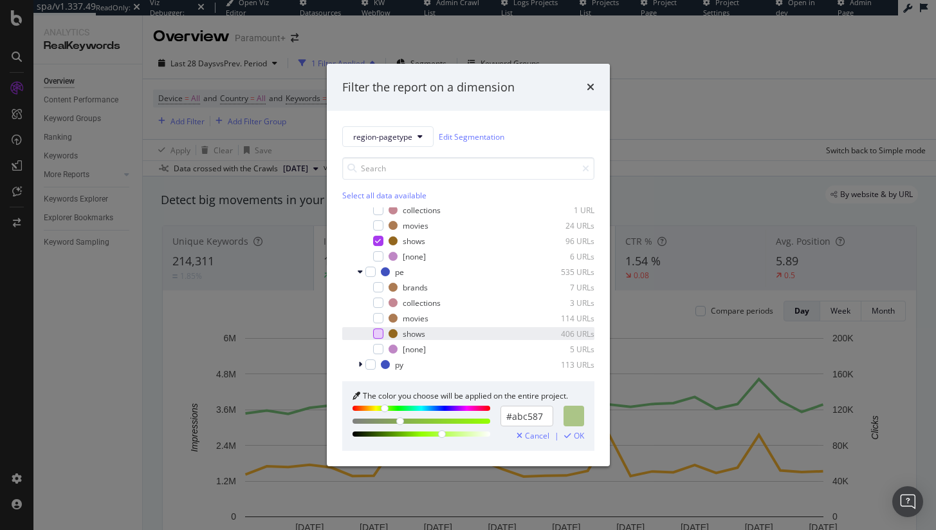
click at [375, 331] on div "modal" at bounding box center [378, 333] width 10 height 10
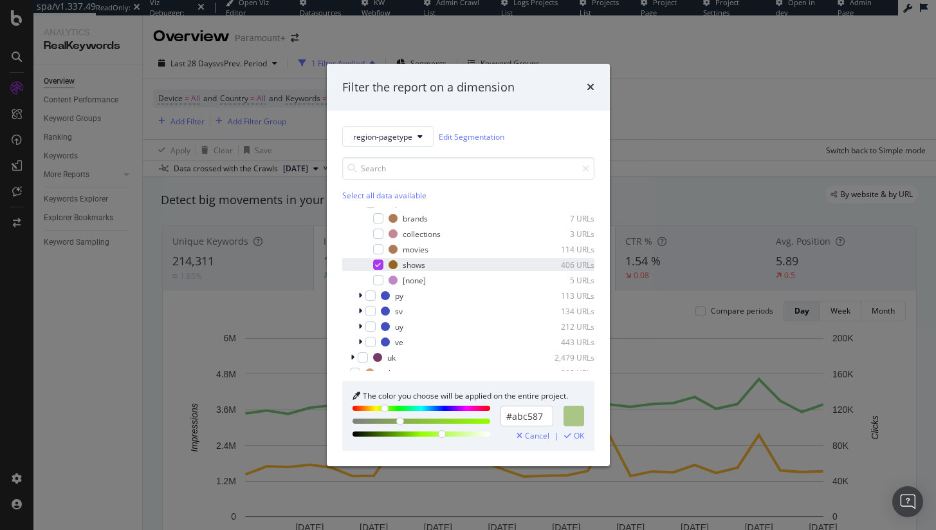
scroll to position [1942, 0]
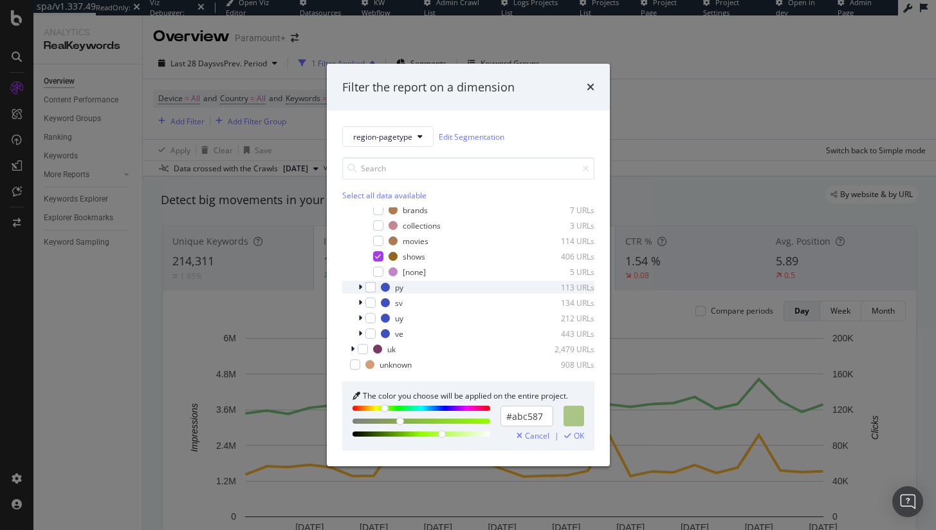
click at [362, 288] on div "modal" at bounding box center [362, 287] width 8 height 13
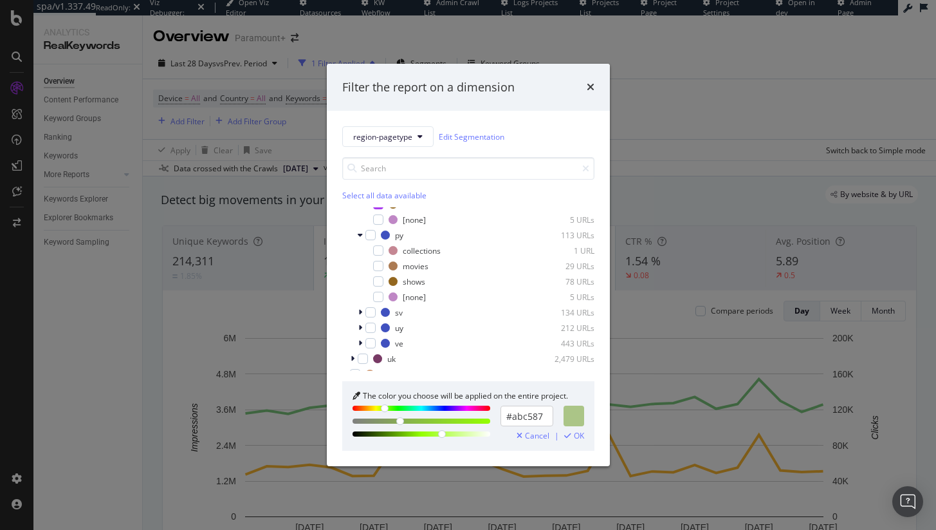
scroll to position [2004, 0]
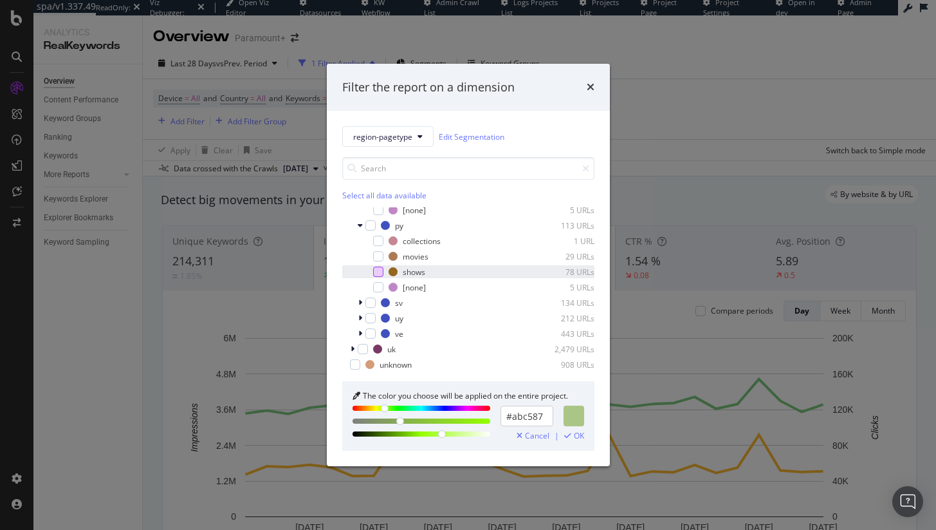
click at [376, 272] on div "modal" at bounding box center [378, 271] width 10 height 10
click at [362, 306] on div "modal" at bounding box center [362, 302] width 8 height 13
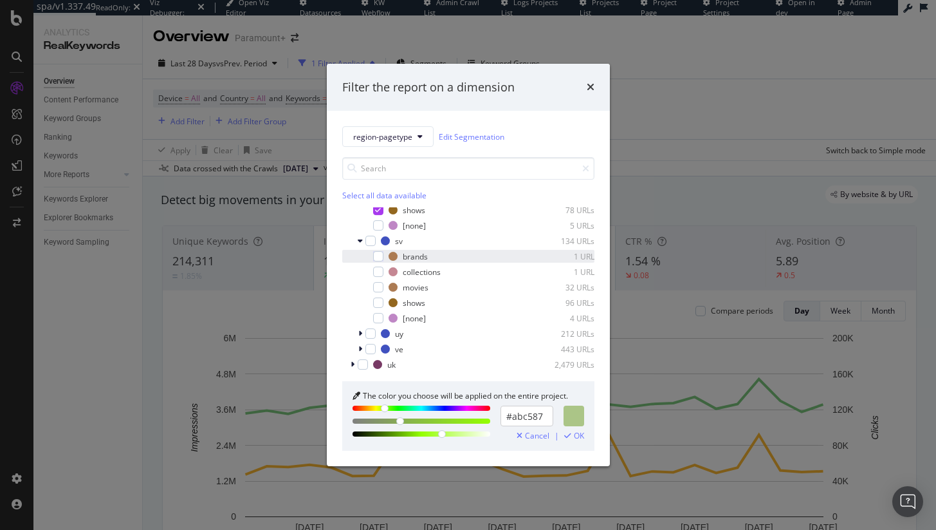
scroll to position [2081, 0]
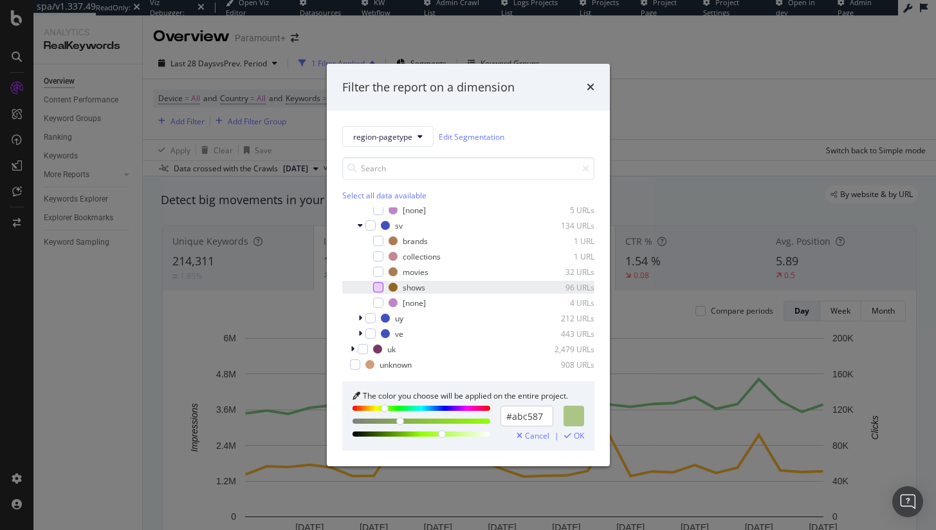
click at [382, 286] on div "modal" at bounding box center [378, 287] width 10 height 10
click at [366, 323] on div "uy 212 URLs" at bounding box center [468, 317] width 252 height 13
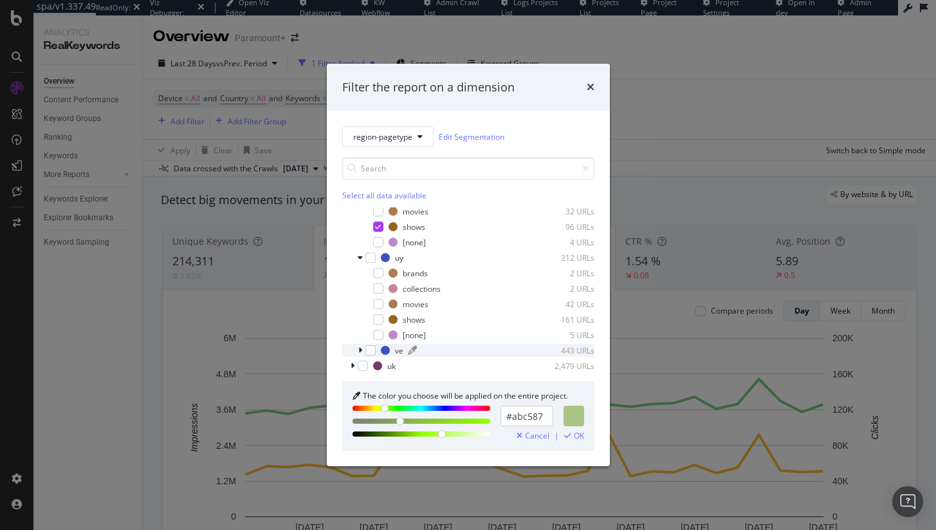
scroll to position [2158, 0]
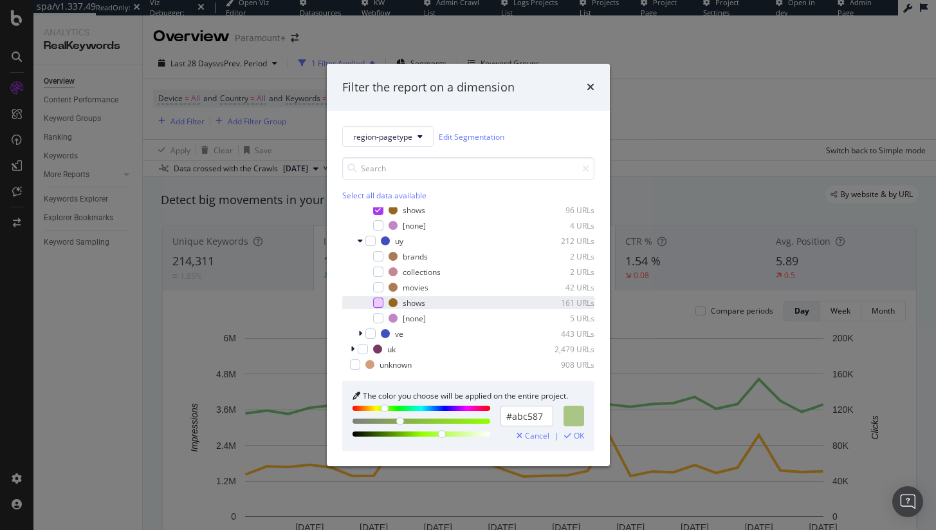
click at [382, 301] on div "modal" at bounding box center [378, 302] width 10 height 10
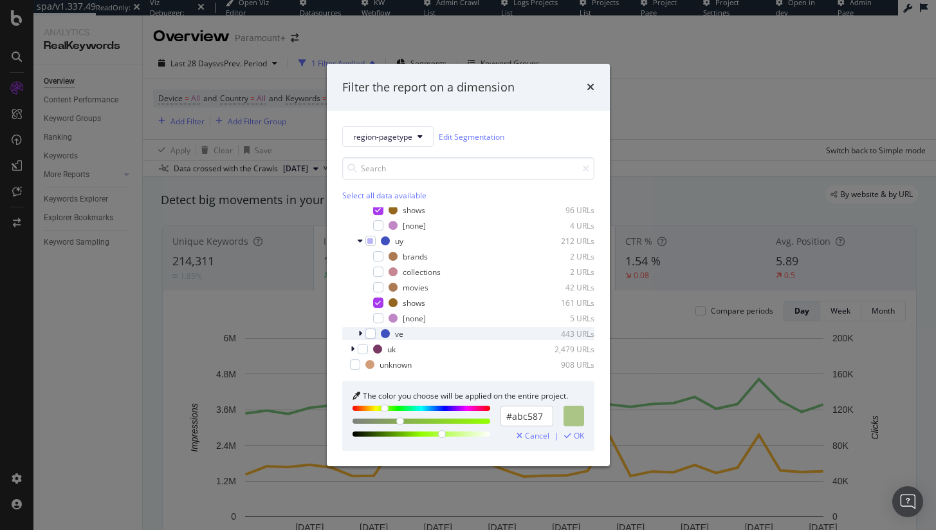
click at [364, 328] on div "modal" at bounding box center [362, 333] width 8 height 13
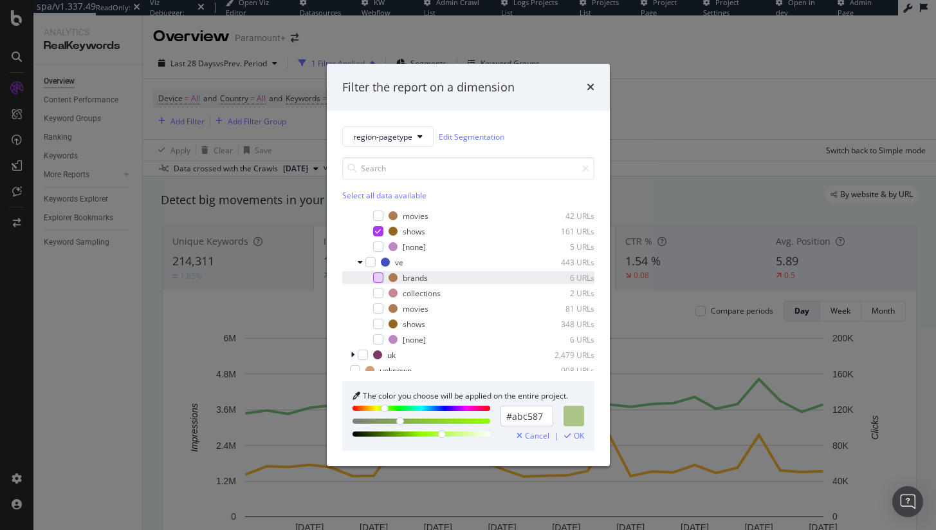
scroll to position [2236, 0]
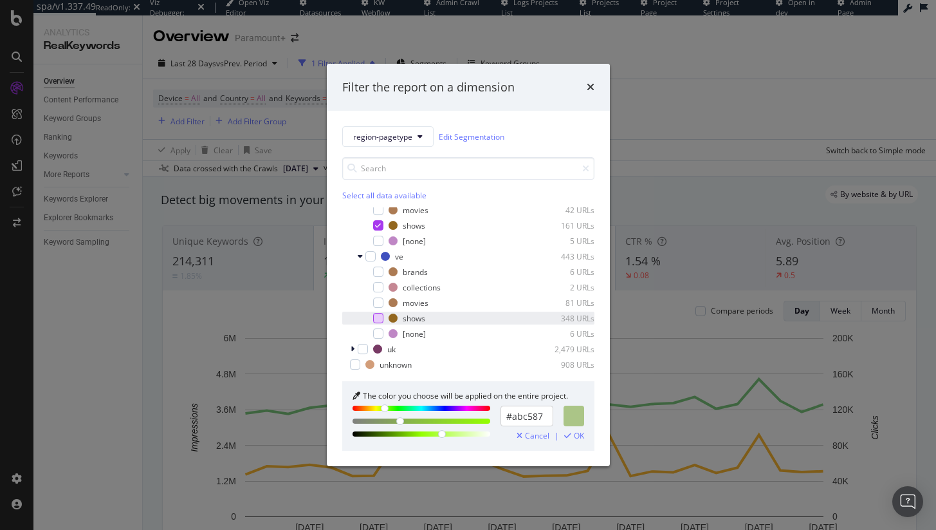
click at [376, 319] on div "modal" at bounding box center [378, 318] width 10 height 10
click at [356, 347] on div "modal" at bounding box center [354, 348] width 8 height 13
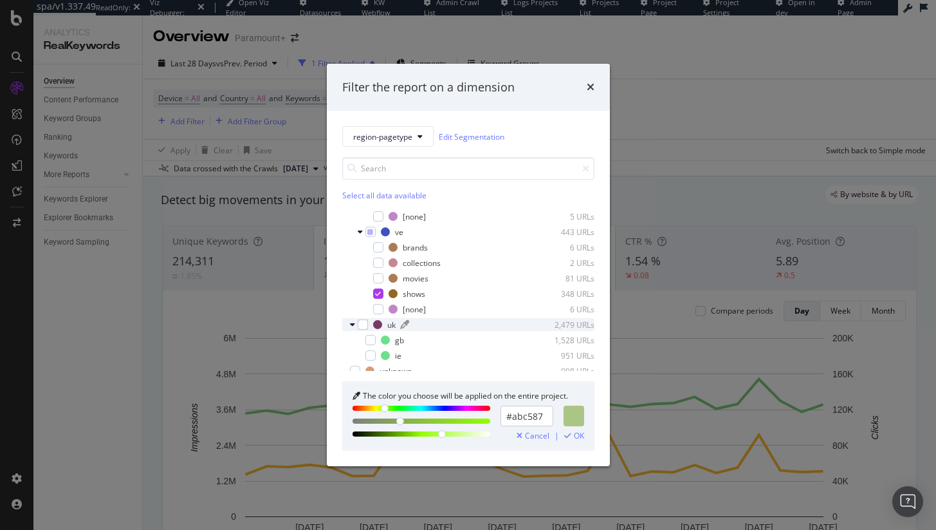
scroll to position [2266, 0]
click at [351, 318] on icon "modal" at bounding box center [352, 318] width 5 height 8
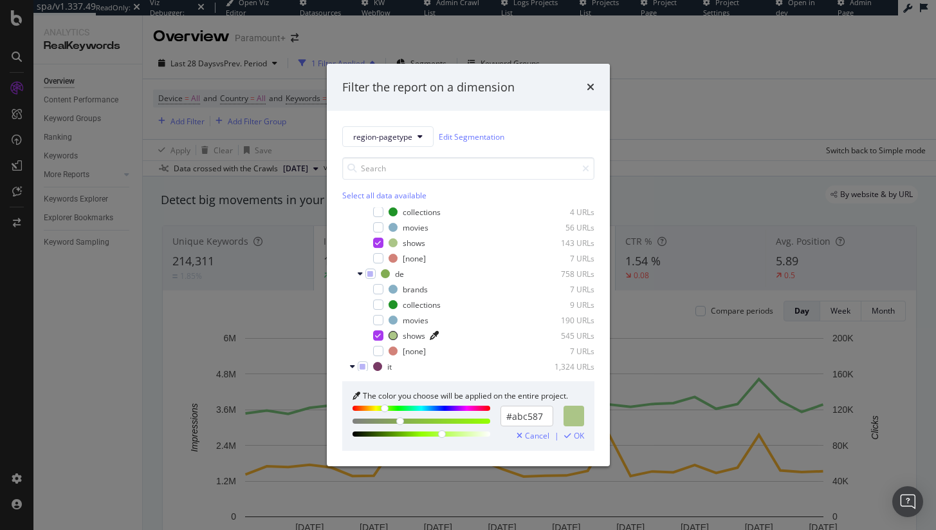
scroll to position [610, 0]
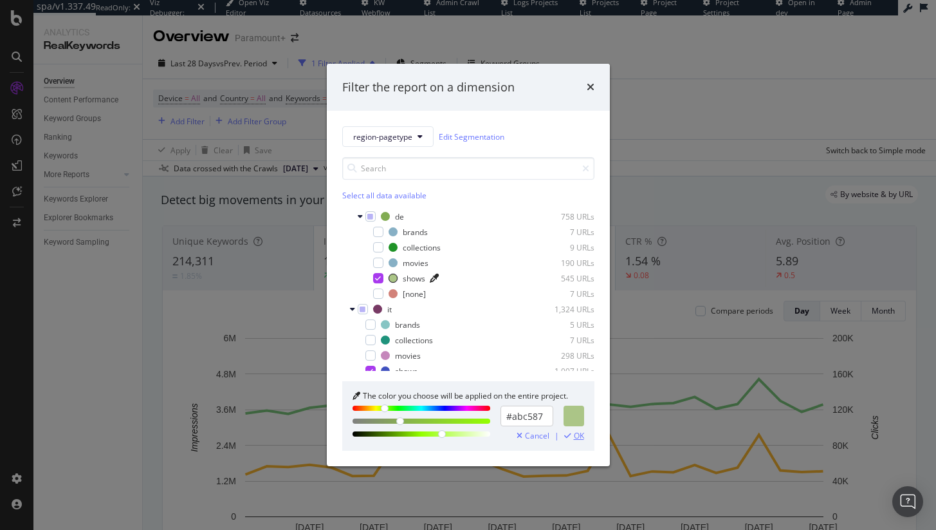
click at [574, 439] on span "OK" at bounding box center [579, 435] width 10 height 9
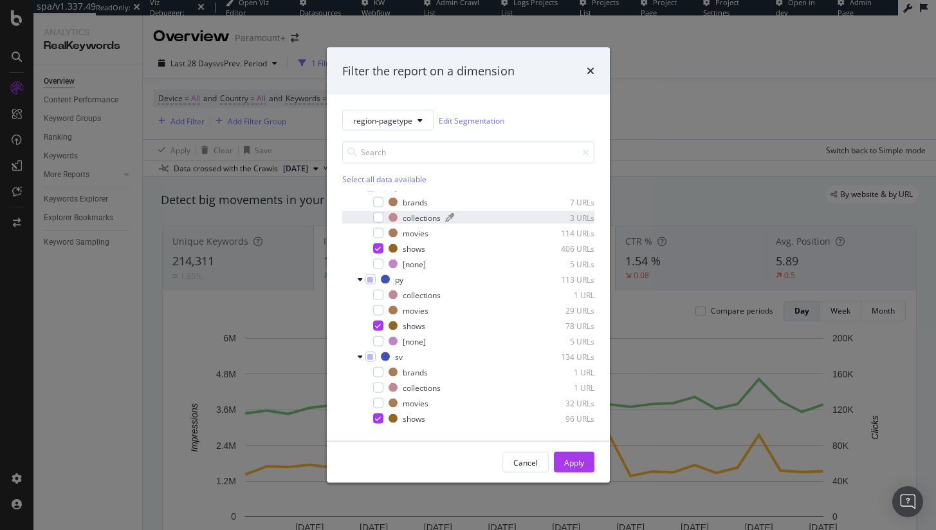
scroll to position [2165, 0]
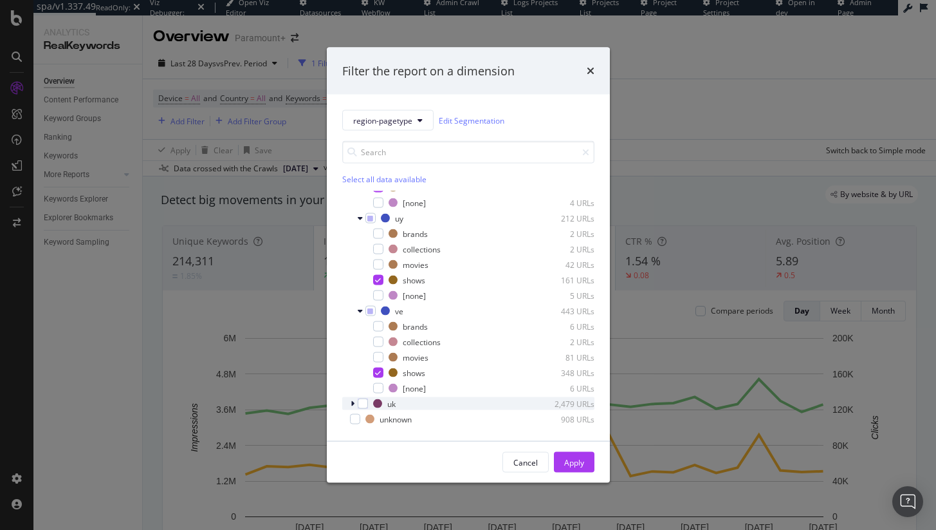
click at [358, 399] on div "modal" at bounding box center [363, 403] width 10 height 10
click at [356, 400] on div "modal" at bounding box center [354, 403] width 8 height 13
click at [350, 401] on icon "modal" at bounding box center [352, 404] width 5 height 8
click at [354, 403] on icon "modal" at bounding box center [353, 404] width 4 height 8
click at [362, 403] on icon "modal" at bounding box center [363, 403] width 6 height 6
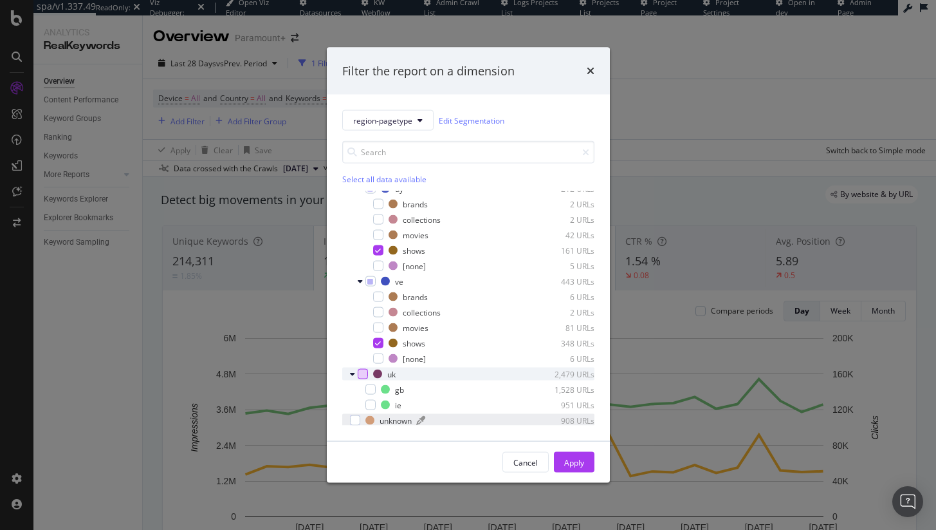
scroll to position [2196, 0]
click at [571, 464] on div "Apply" at bounding box center [574, 461] width 20 height 11
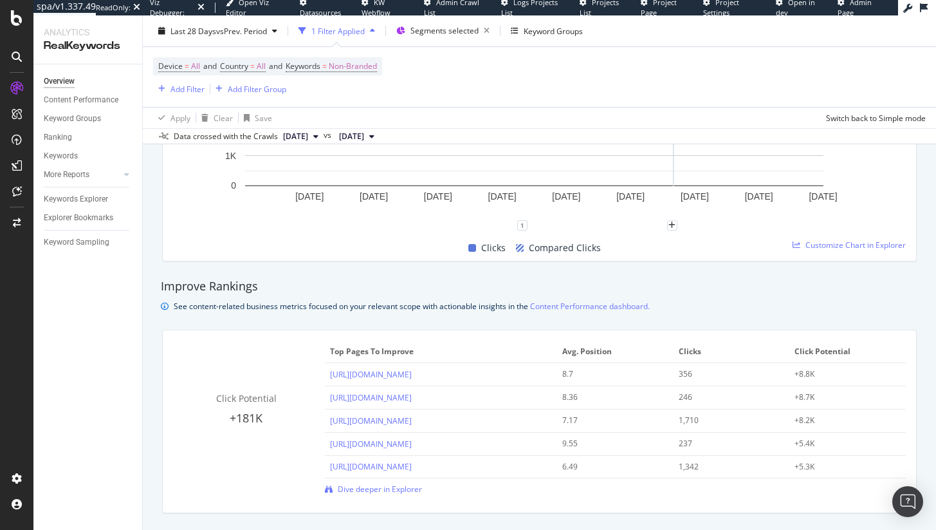
scroll to position [1406, 0]
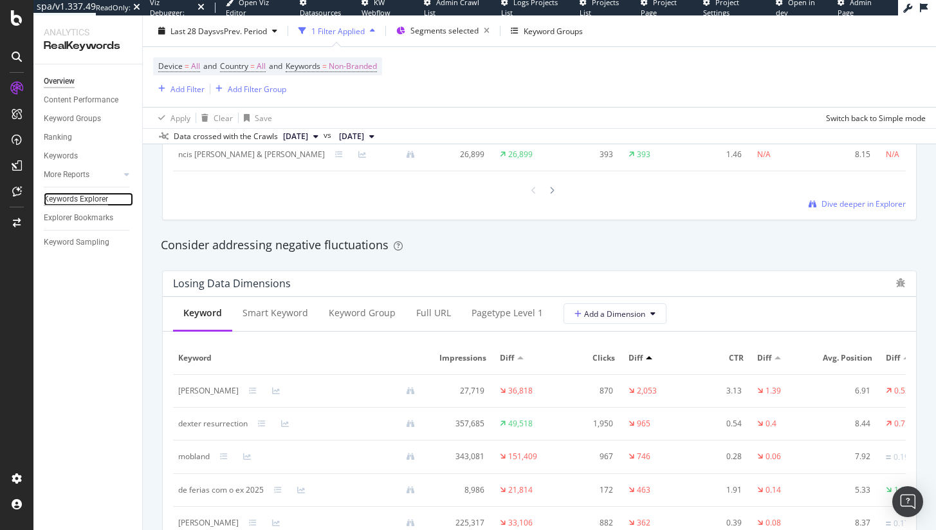
click at [76, 201] on div "Keywords Explorer" at bounding box center [76, 199] width 64 height 14
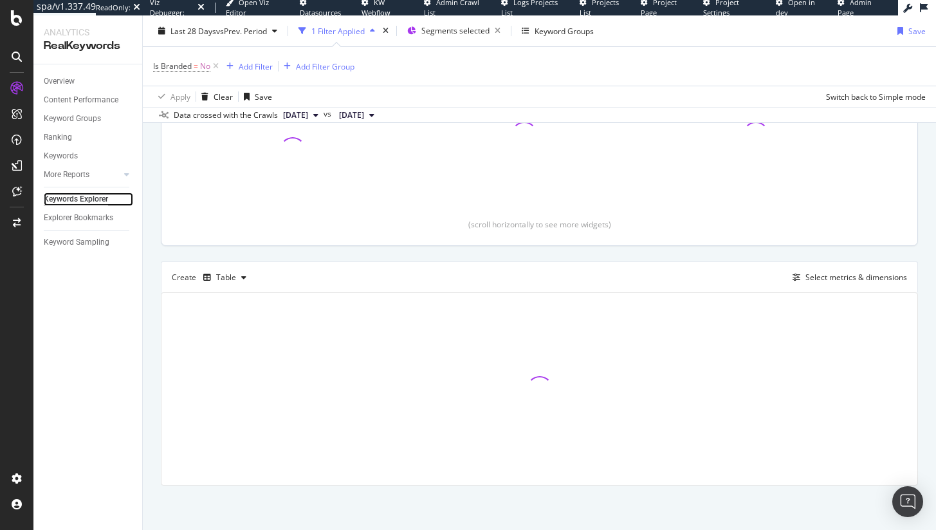
scroll to position [216, 0]
click at [233, 273] on div "Table" at bounding box center [226, 277] width 20 height 8
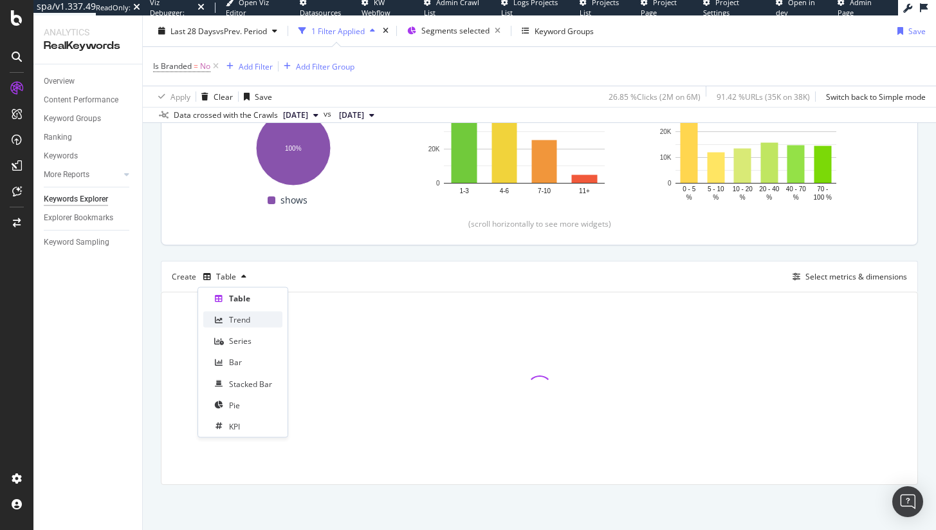
click at [243, 320] on div "Trend" at bounding box center [239, 319] width 21 height 11
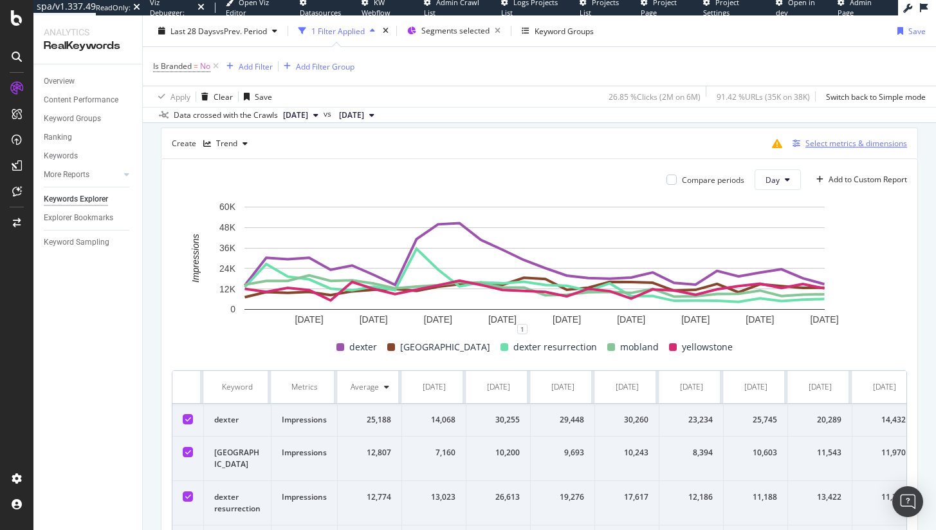
click at [793, 145] on div "button" at bounding box center [797, 144] width 18 height 8
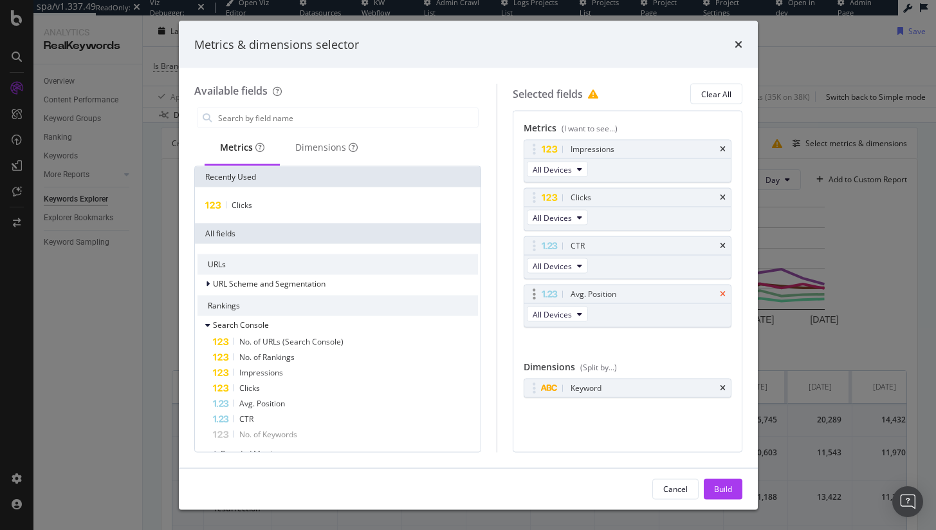
click at [720, 296] on icon "times" at bounding box center [723, 294] width 6 height 8
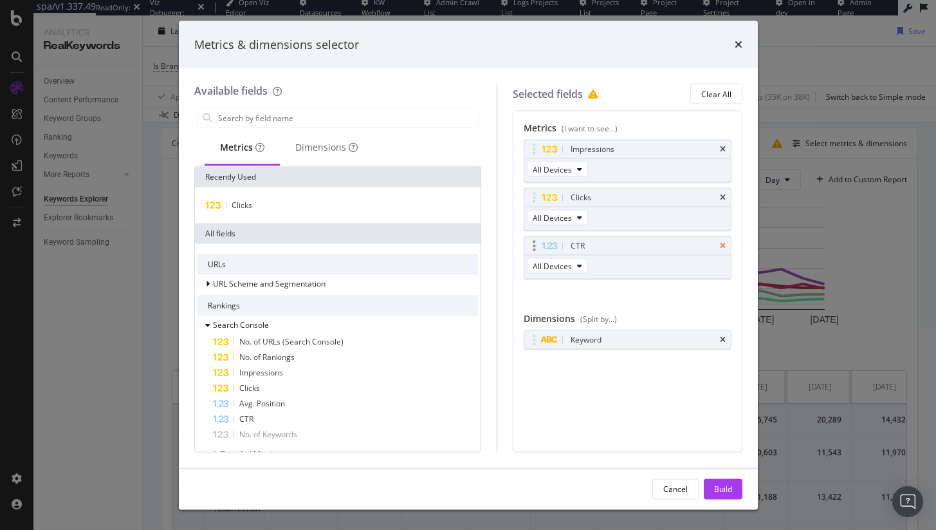
click at [723, 245] on icon "times" at bounding box center [723, 246] width 6 height 8
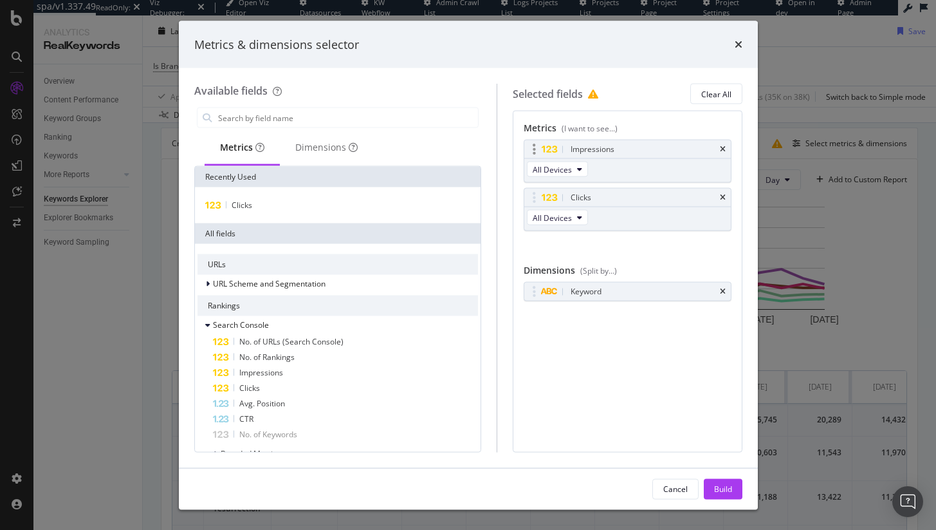
click at [721, 181] on div "Impressions All Devices" at bounding box center [628, 161] width 208 height 43
click at [721, 194] on icon "times" at bounding box center [723, 198] width 6 height 8
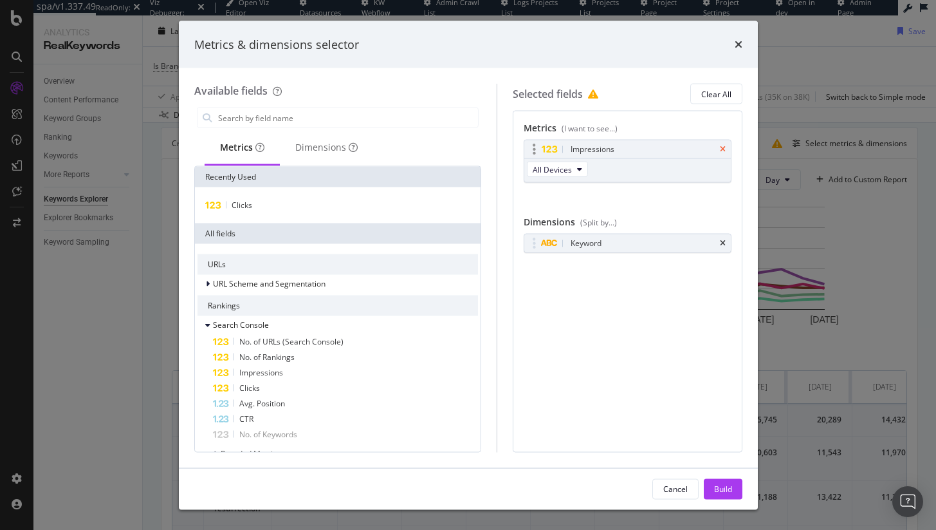
click at [723, 146] on icon "times" at bounding box center [723, 149] width 6 height 8
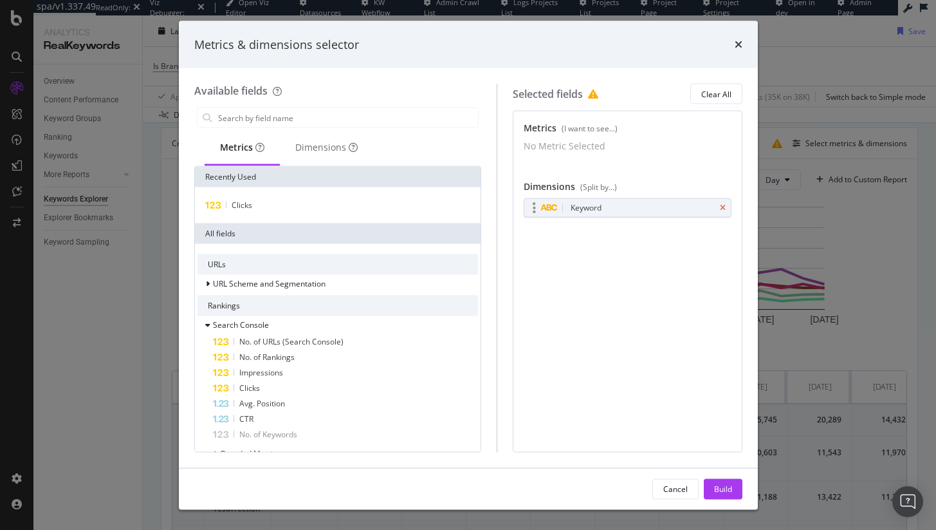
click at [721, 212] on icon "times" at bounding box center [723, 208] width 6 height 8
click at [272, 124] on input "modal" at bounding box center [347, 117] width 261 height 19
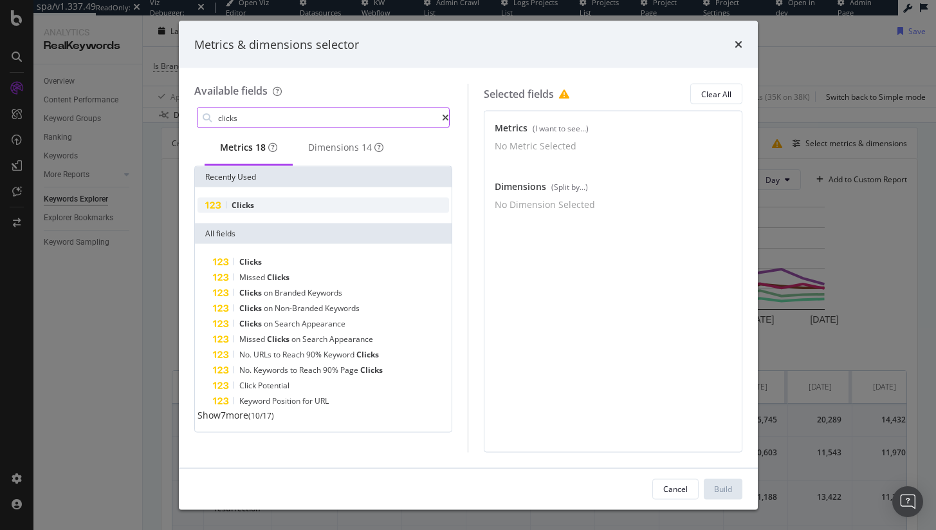
type input "clicks"
click at [241, 207] on span "Clicks" at bounding box center [243, 204] width 23 height 11
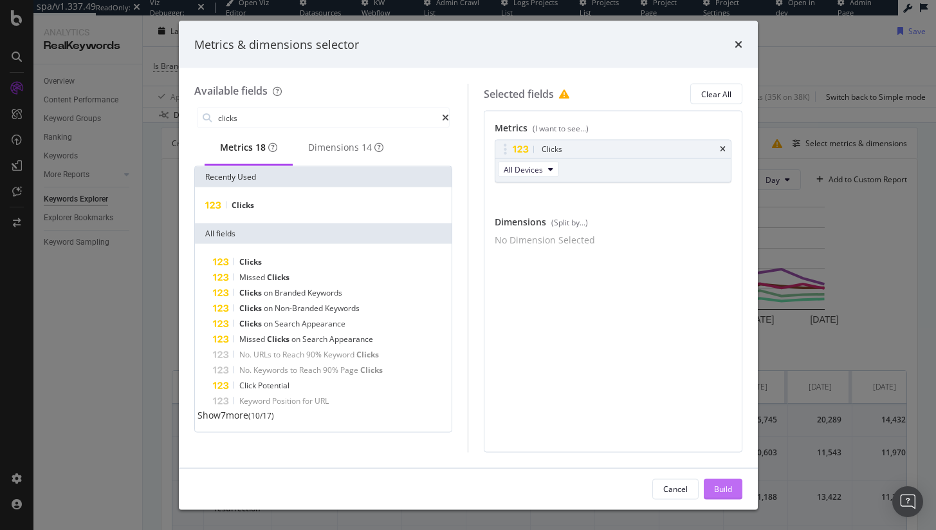
click at [720, 485] on div "Build" at bounding box center [723, 488] width 18 height 11
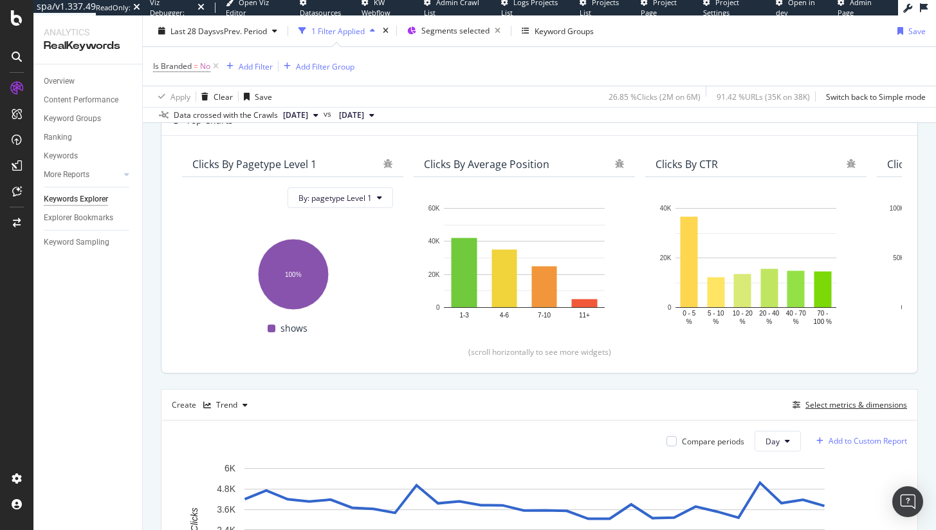
scroll to position [52, 0]
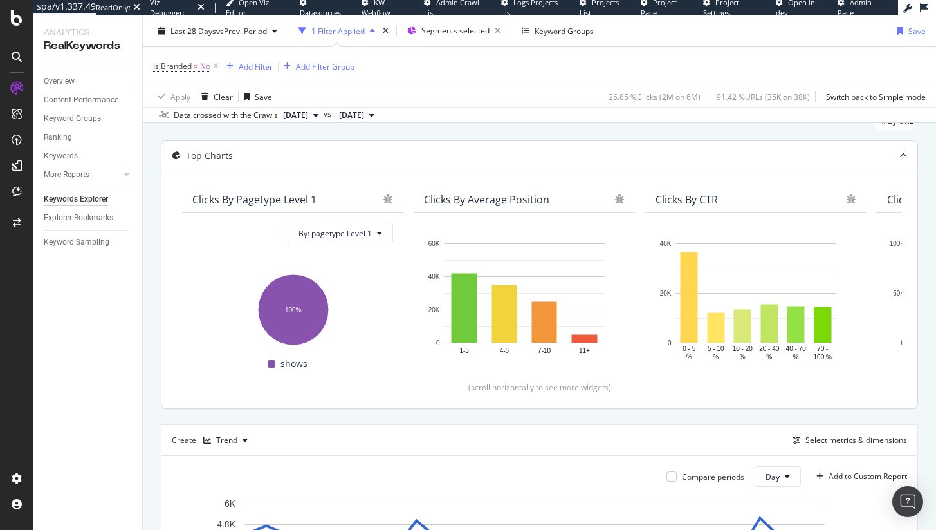
click at [899, 35] on div "Save" at bounding box center [909, 30] width 33 height 19
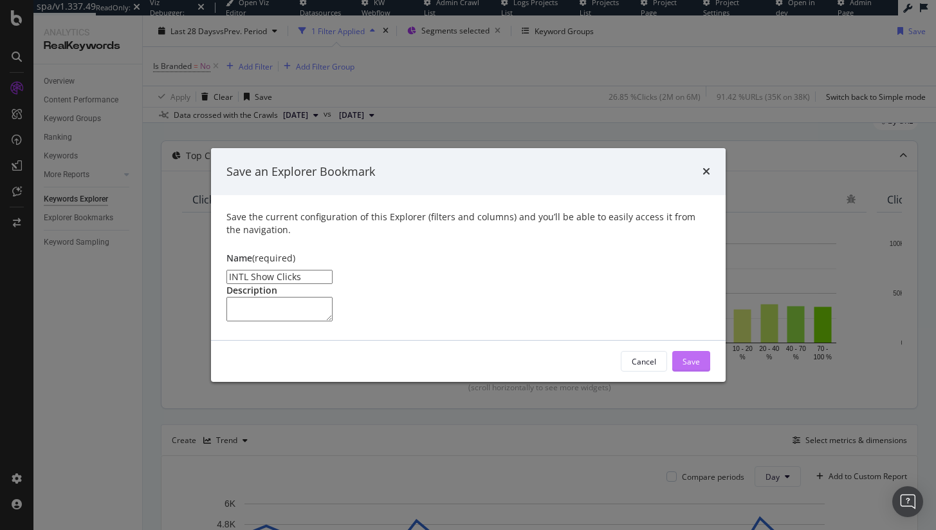
type input "INTL Show Clicks"
click at [690, 382] on div "Cancel Save" at bounding box center [468, 360] width 515 height 41
click at [690, 367] on div "Save" at bounding box center [691, 361] width 17 height 11
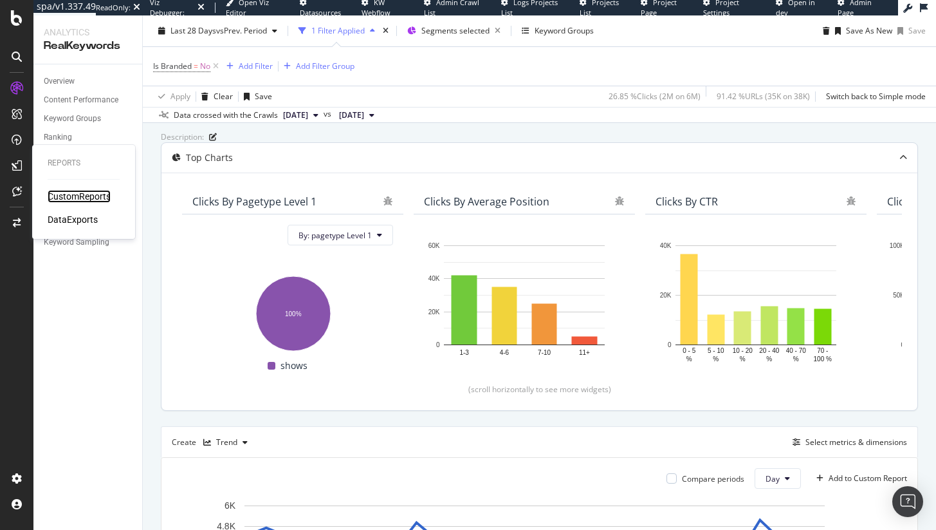
click at [56, 194] on div "CustomReports" at bounding box center [79, 196] width 63 height 13
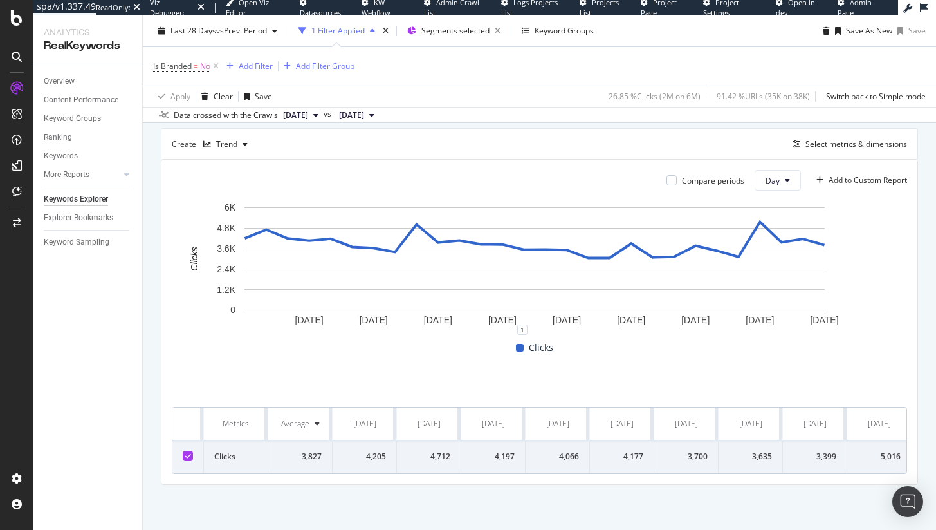
scroll to position [393, 0]
click at [873, 180] on div "Add to Custom Report" at bounding box center [868, 180] width 79 height 8
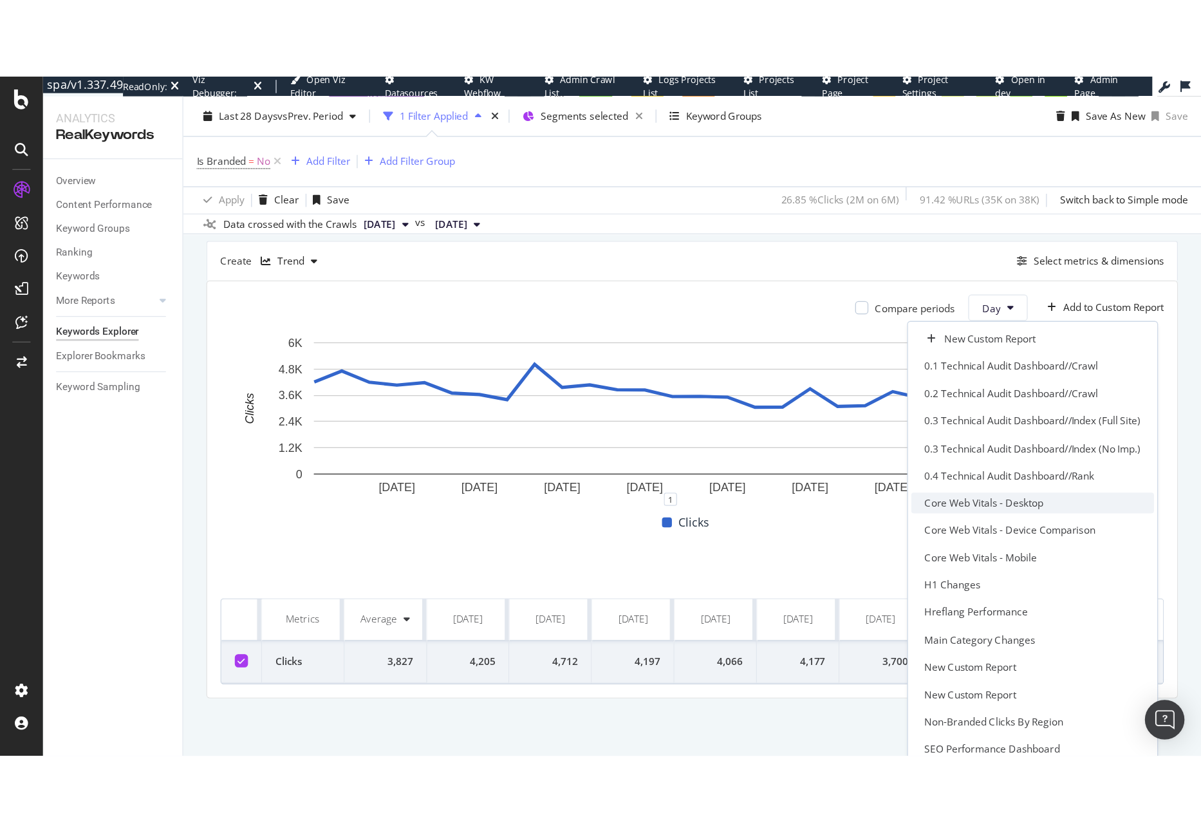
scroll to position [223, 0]
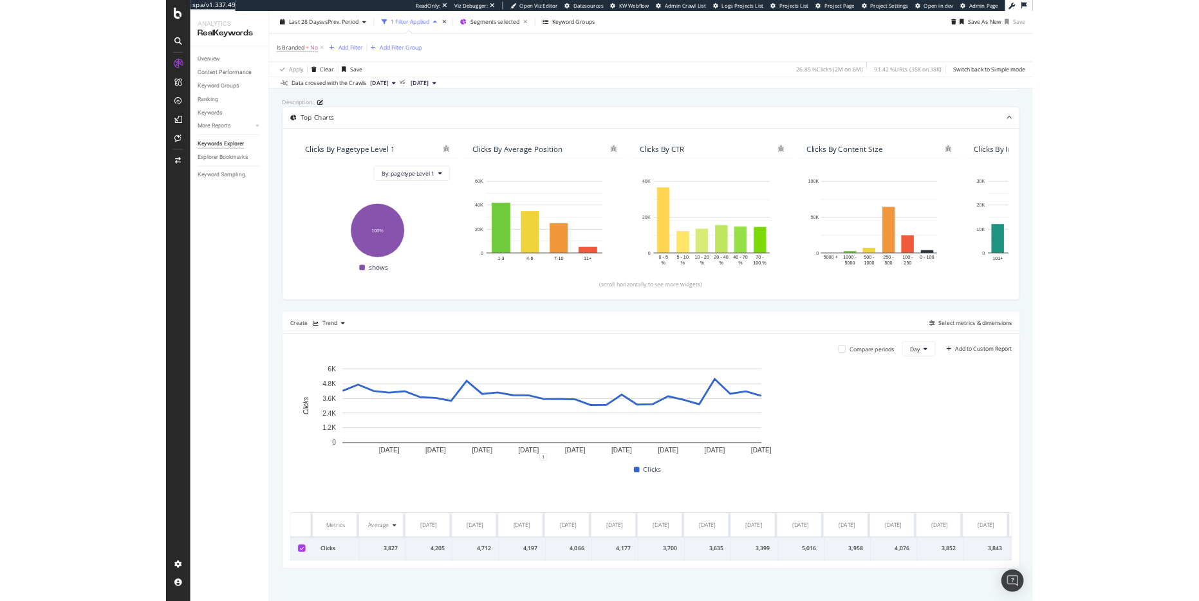
scroll to position [321, 0]
